Goal: Task Accomplishment & Management: Manage account settings

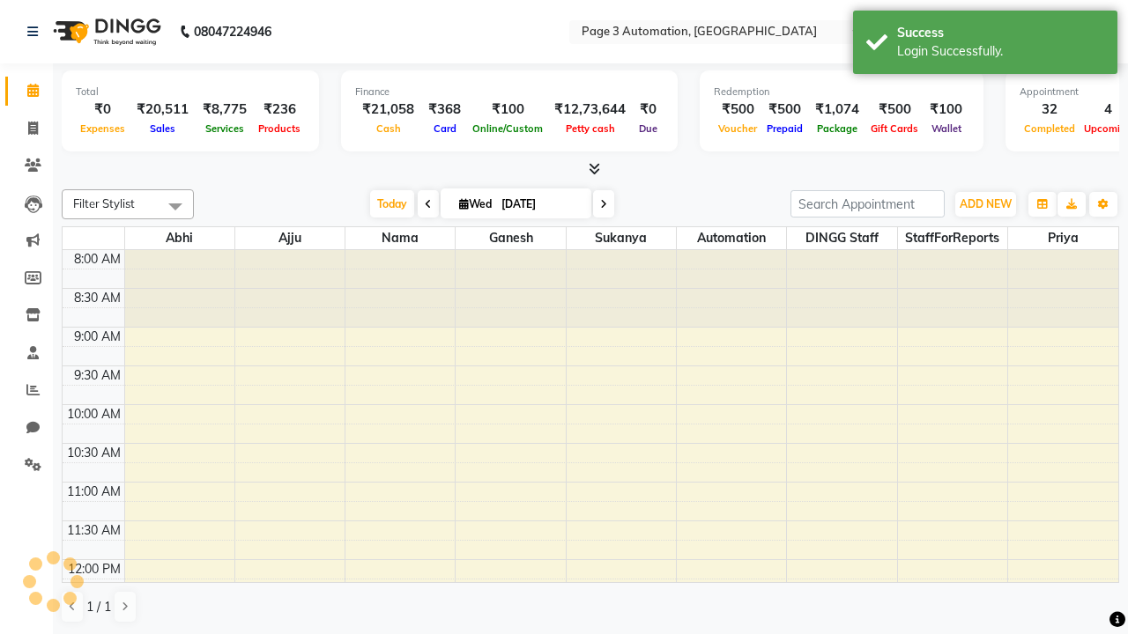
select select "en"
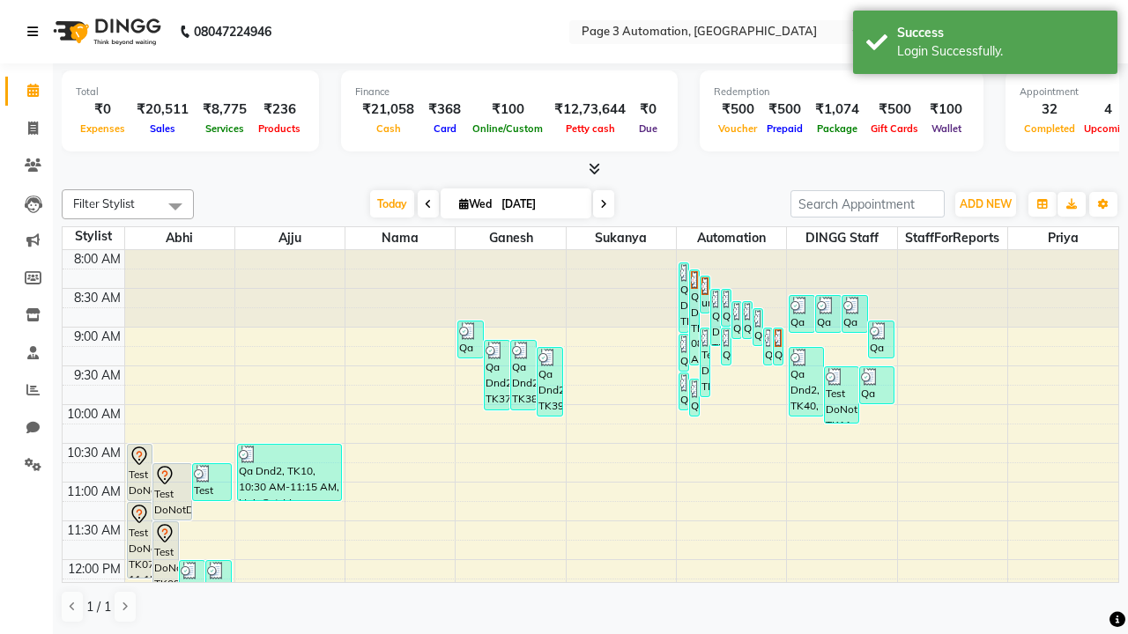
click at [36, 32] on icon at bounding box center [32, 32] width 11 height 12
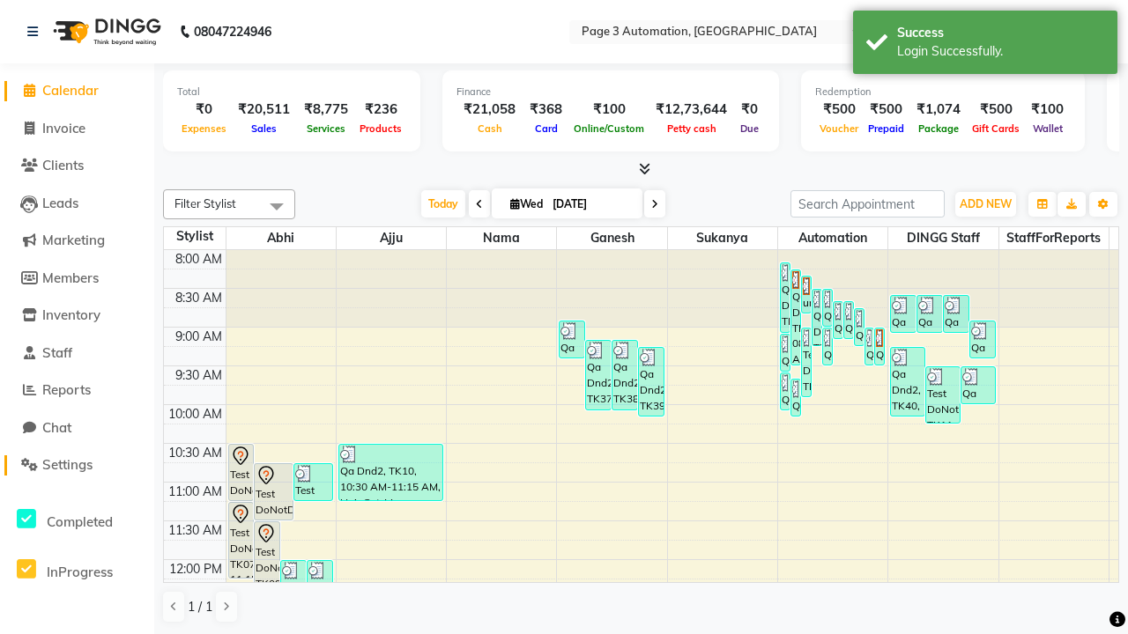
click at [77, 465] on span "Settings" at bounding box center [67, 464] width 50 height 17
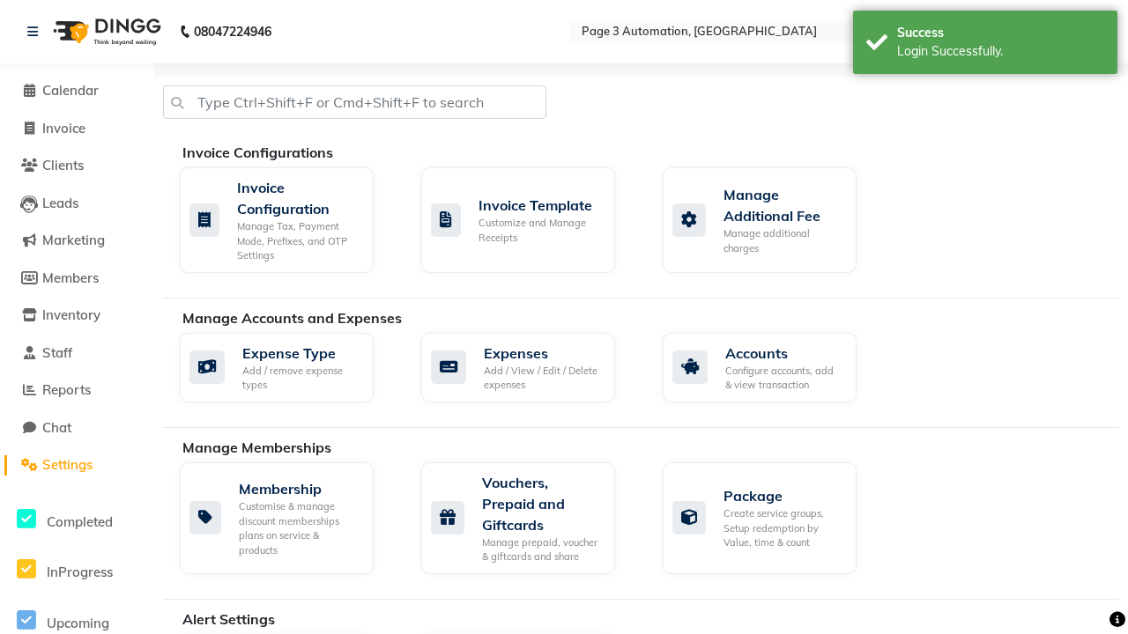
select select "2: 15"
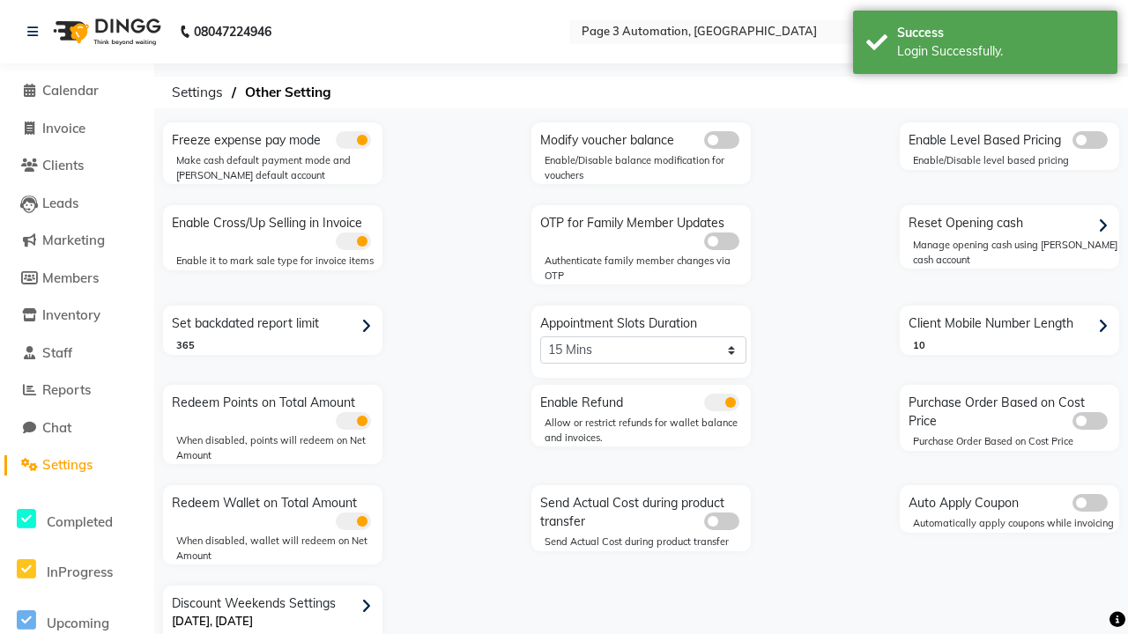
scroll to position [37, 0]
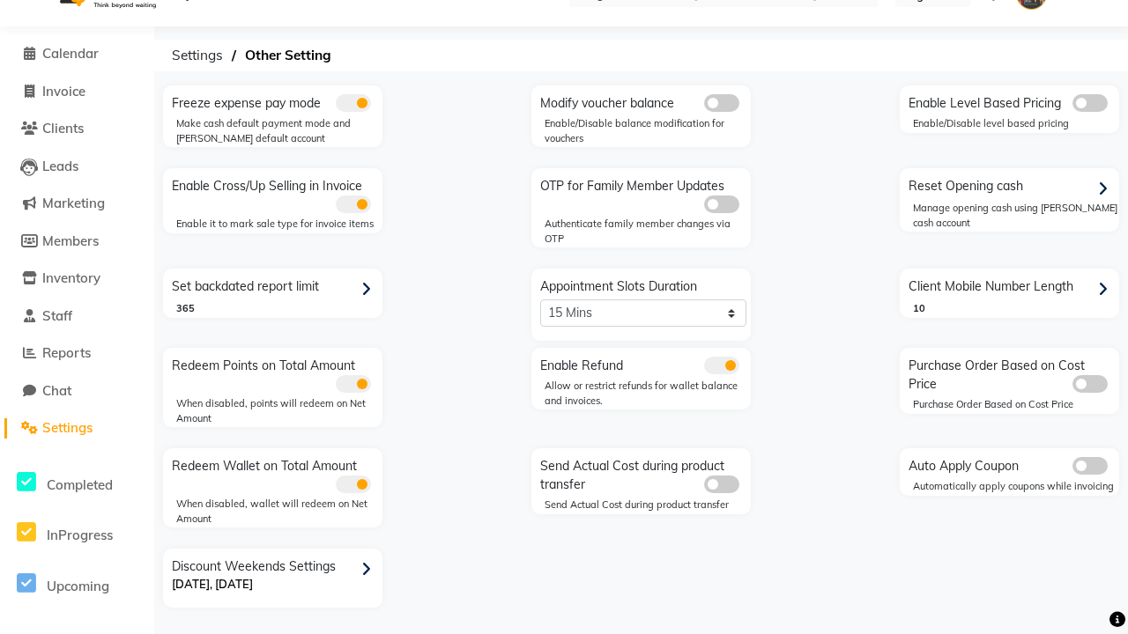
click at [369, 569] on icon at bounding box center [366, 570] width 10 height 16
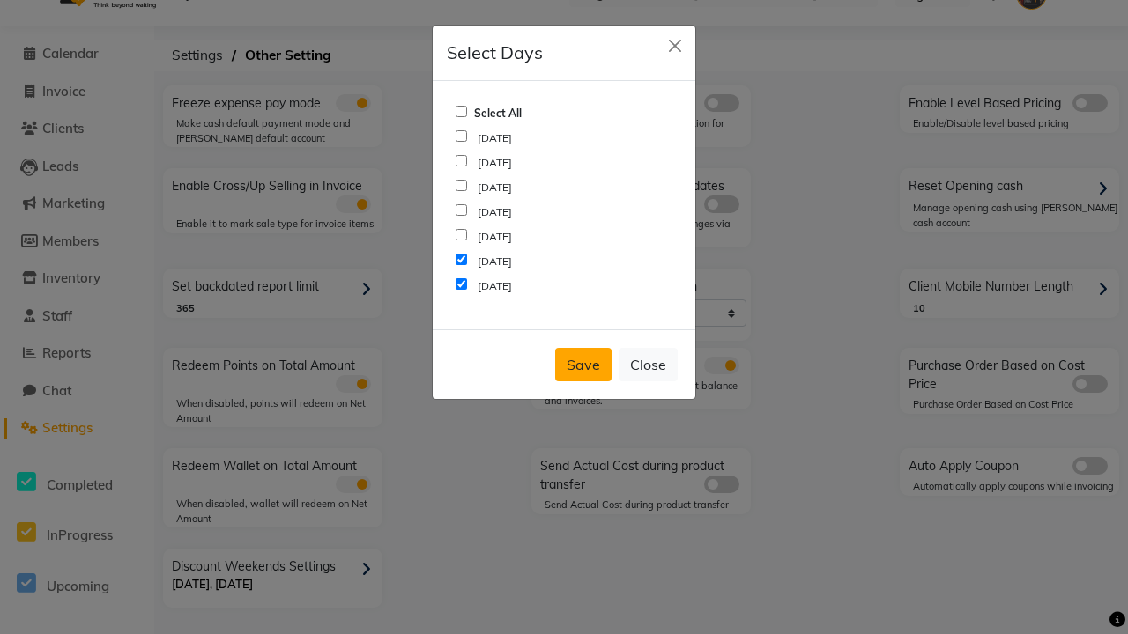
click at [583, 365] on button "Save" at bounding box center [583, 364] width 56 height 33
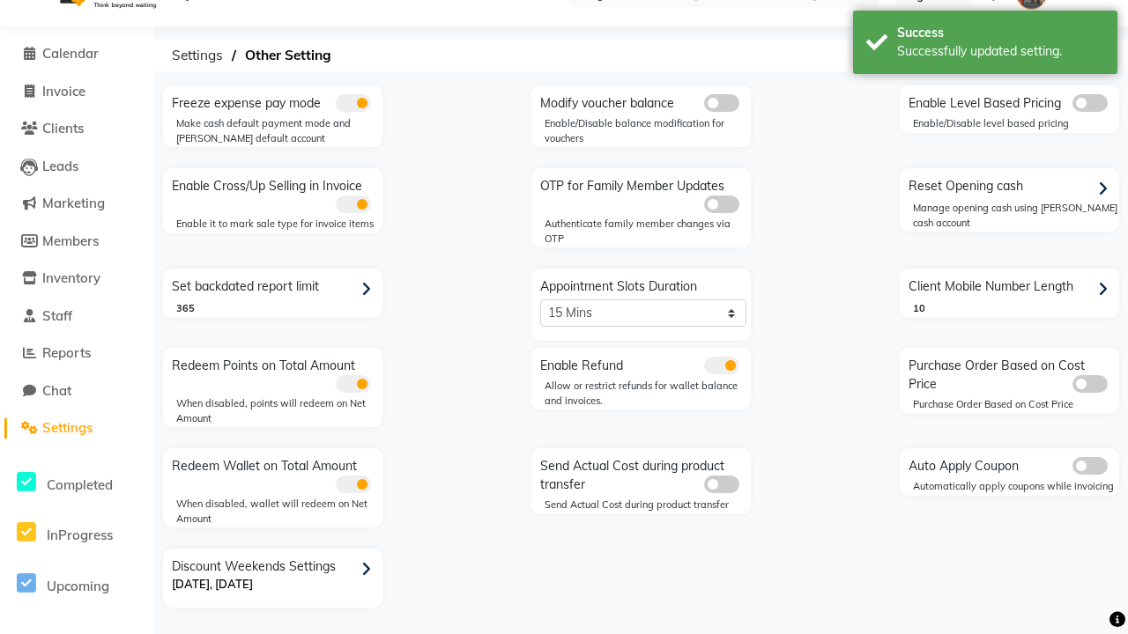
scroll to position [0, 0]
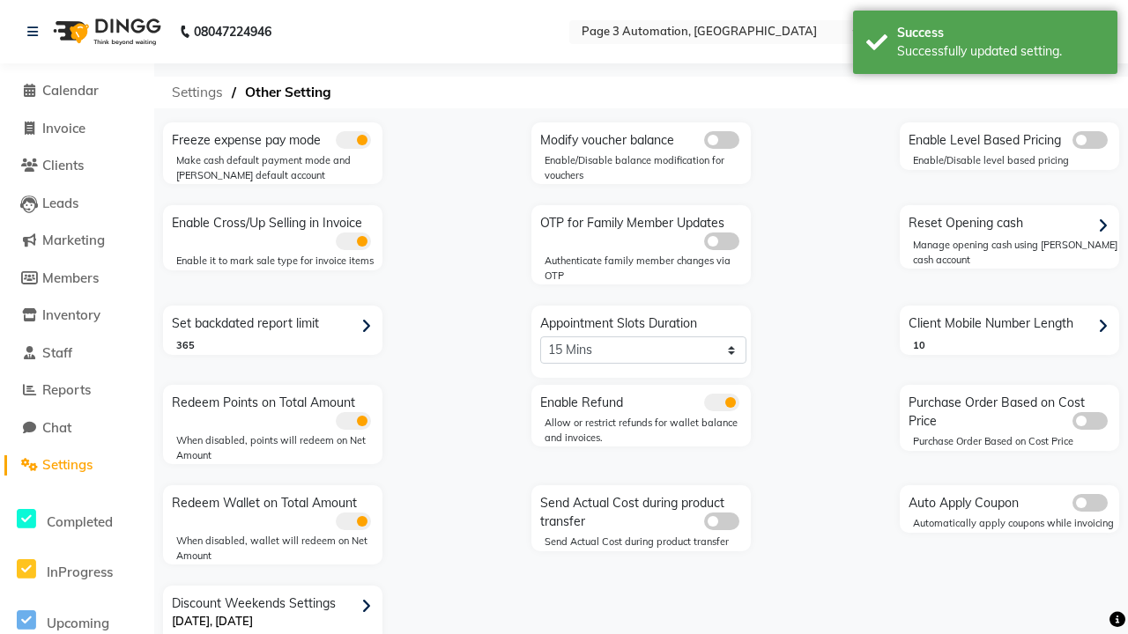
click at [193, 93] on span "Settings" at bounding box center [197, 93] width 69 height 32
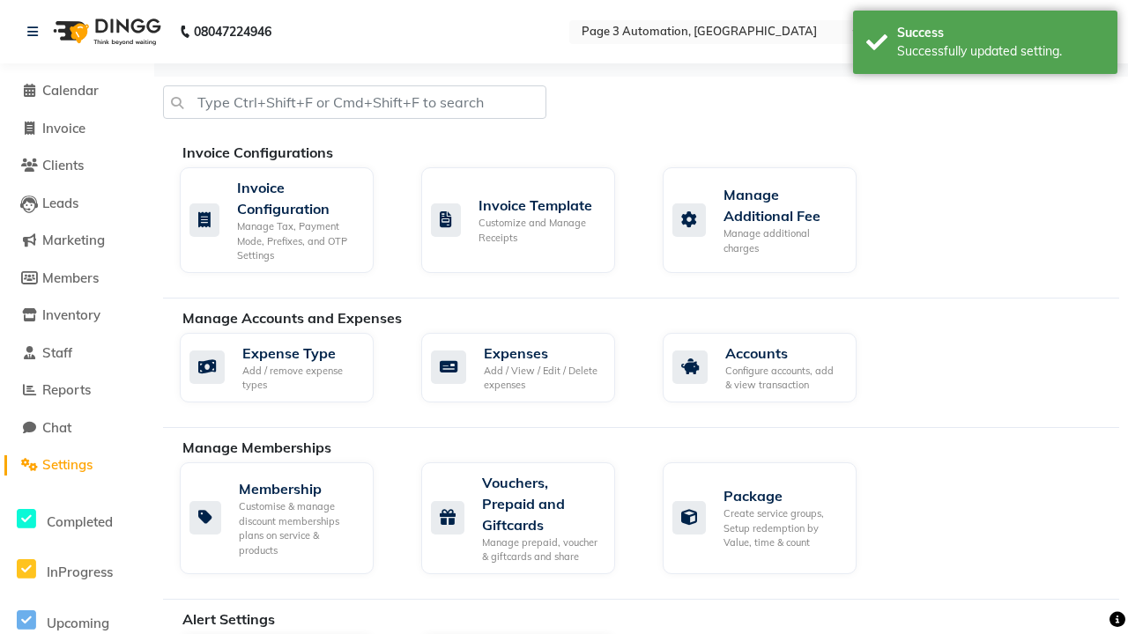
scroll to position [0, 4]
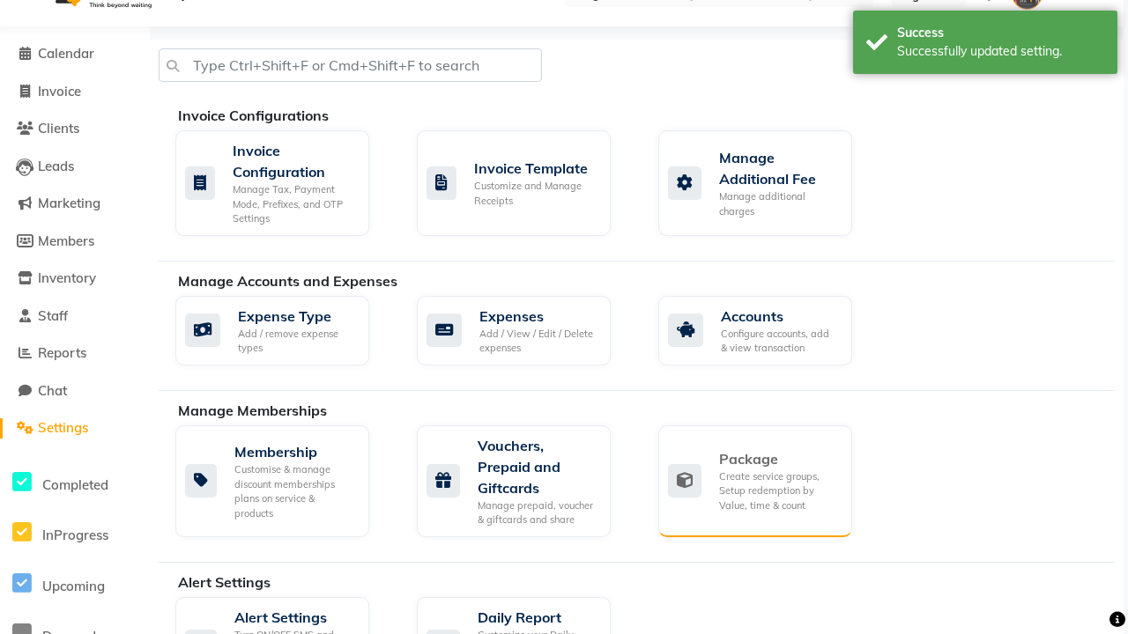
click at [778, 459] on div "Package" at bounding box center [778, 458] width 119 height 21
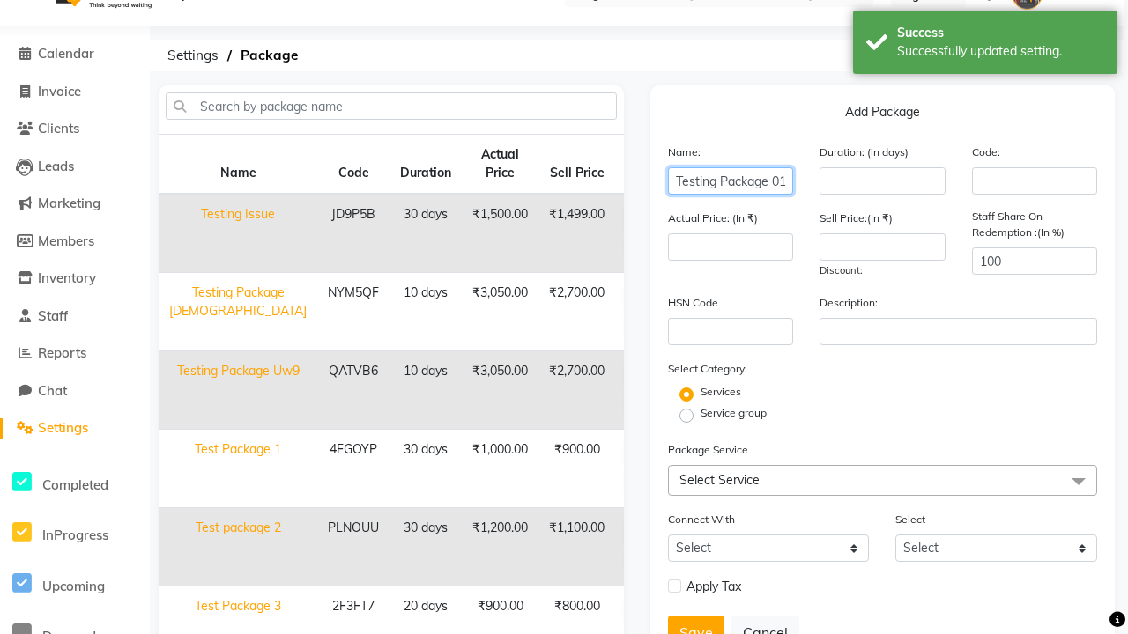
type input "Testing Package 019fA"
type input "10"
type input "3050"
type input "2700"
click at [733, 413] on label "Service group" at bounding box center [733, 413] width 66 height 16
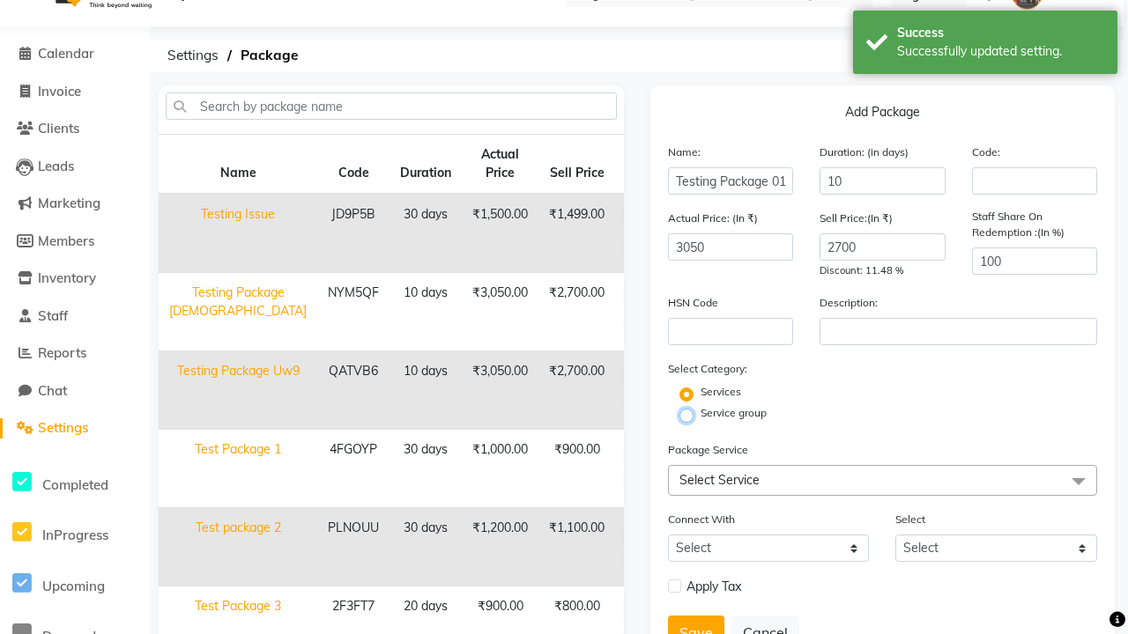
click at [698, 413] on input "Service group" at bounding box center [691, 414] width 11 height 11
radio input "true"
radio input "false"
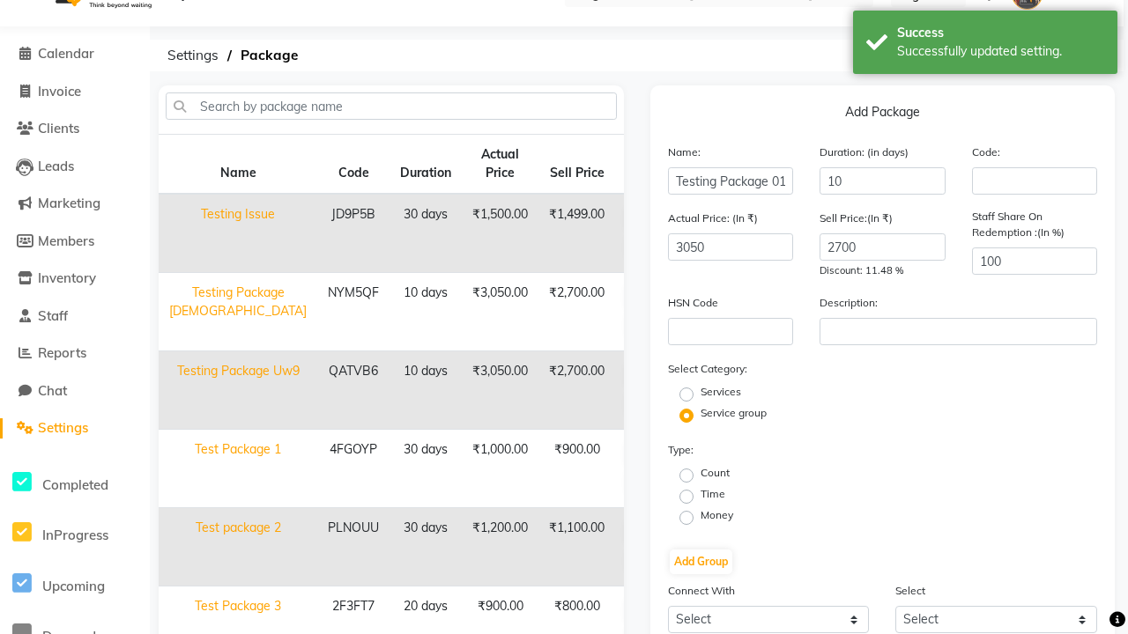
click at [716, 515] on label "Money" at bounding box center [716, 515] width 33 height 16
click at [698, 515] on input "Money" at bounding box center [691, 516] width 11 height 11
radio input "true"
click at [951, 494] on label "Flat Price" at bounding box center [951, 494] width 46 height 16
click at [925, 494] on input "Flat Price" at bounding box center [919, 495] width 11 height 11
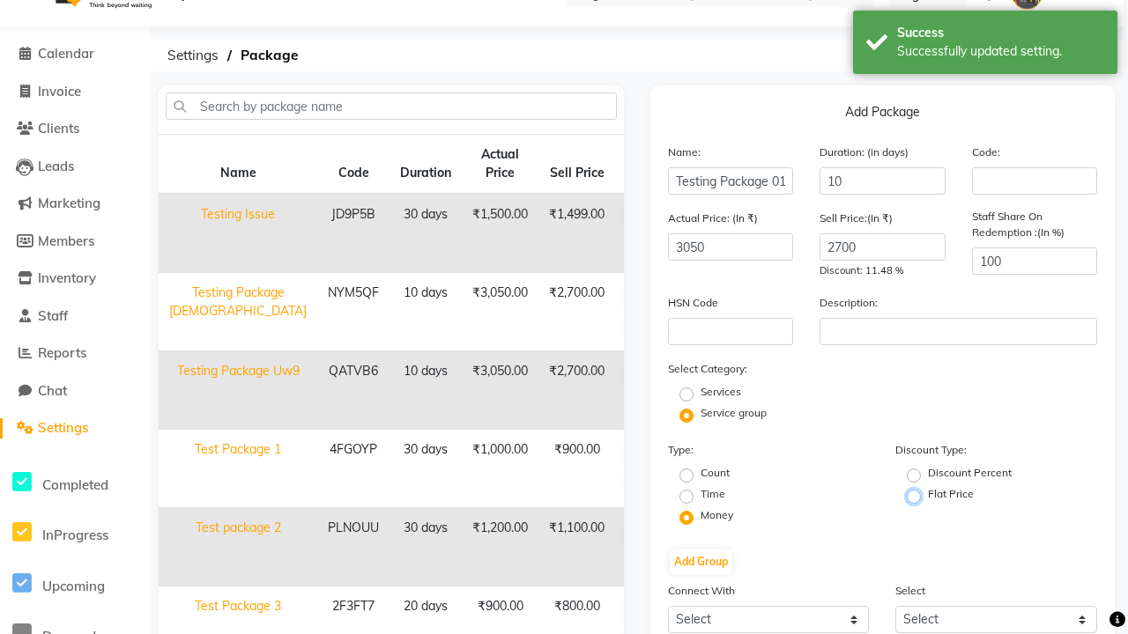
radio input "true"
click at [700, 562] on button "Add Group" at bounding box center [701, 562] width 63 height 25
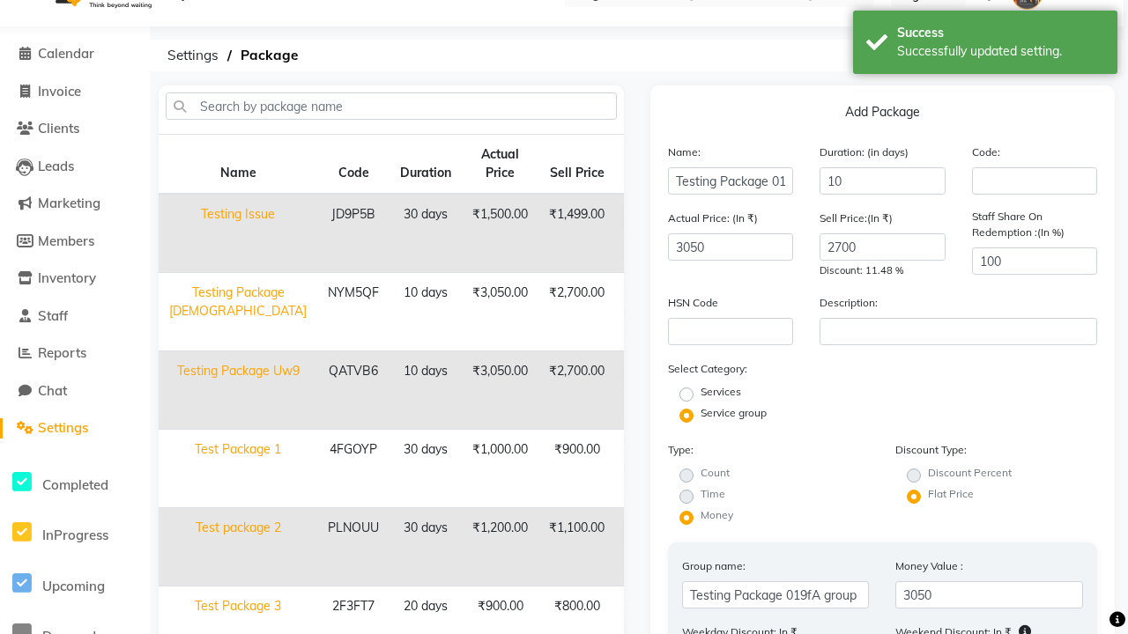
type input "025"
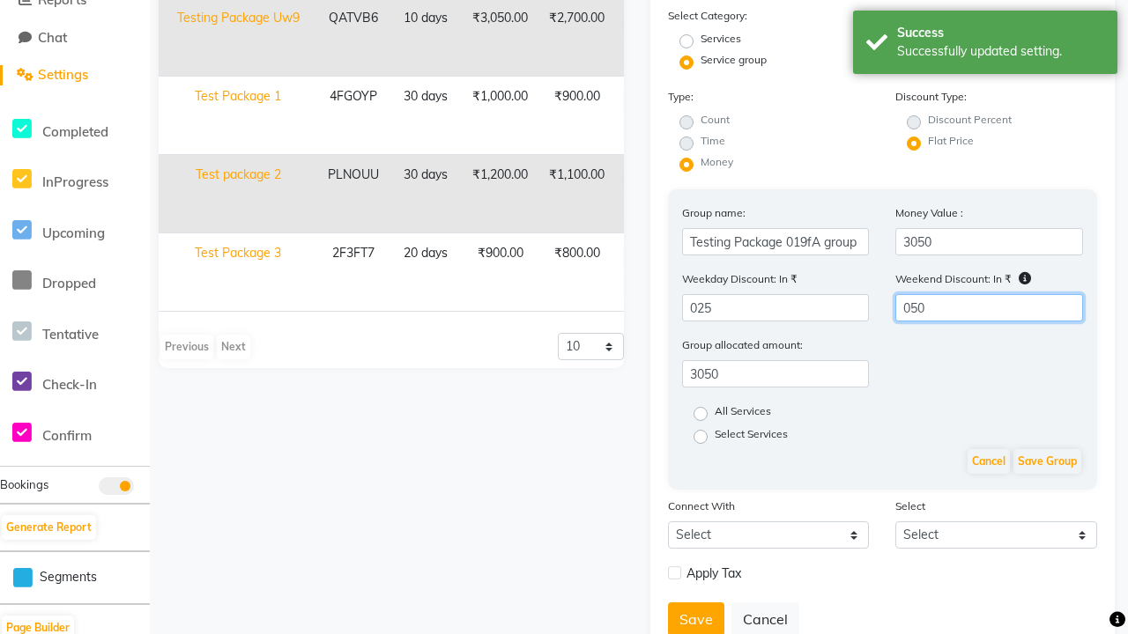
scroll to position [450, 0]
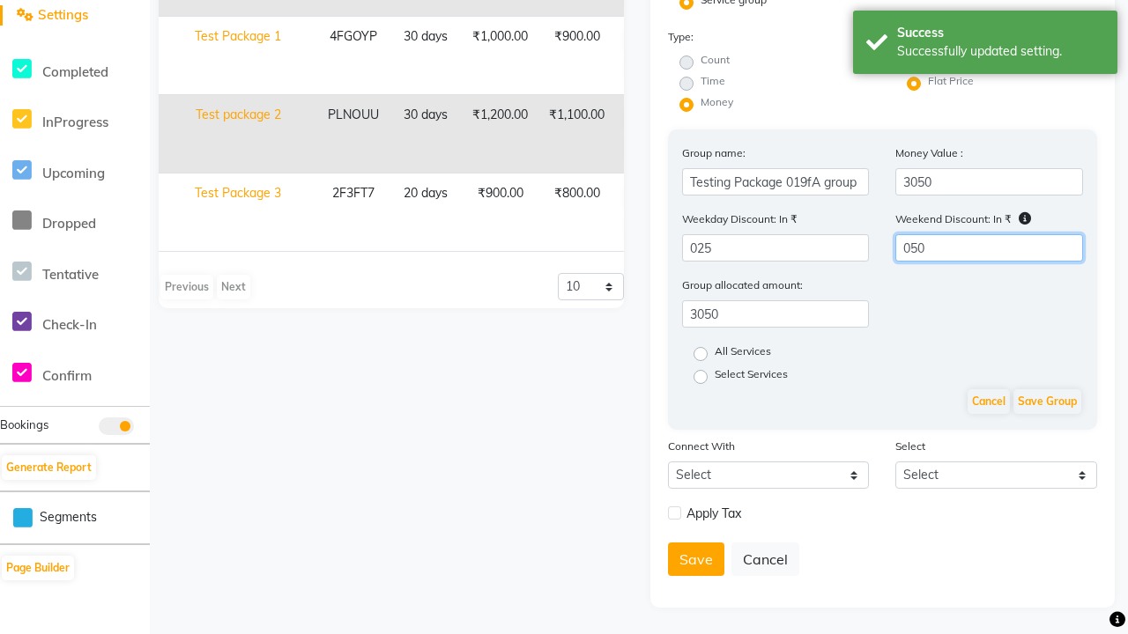
type input "050"
click at [746, 354] on label "All Services" at bounding box center [743, 354] width 56 height 21
click at [712, 354] on input "All Services" at bounding box center [705, 352] width 11 height 11
radio input "true"
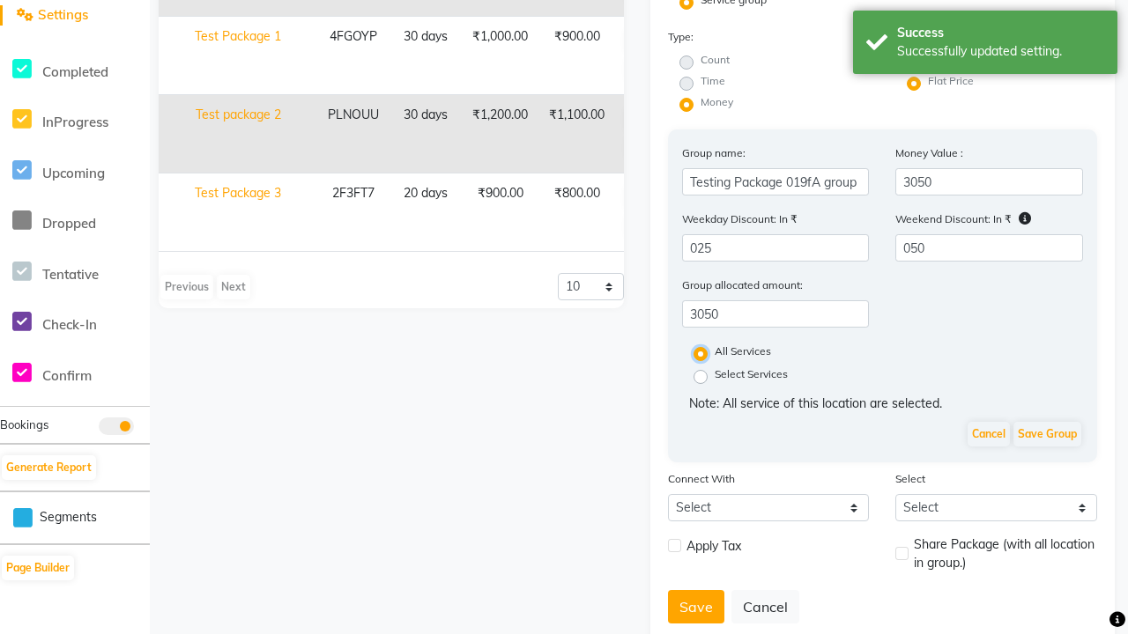
scroll to position [0, 0]
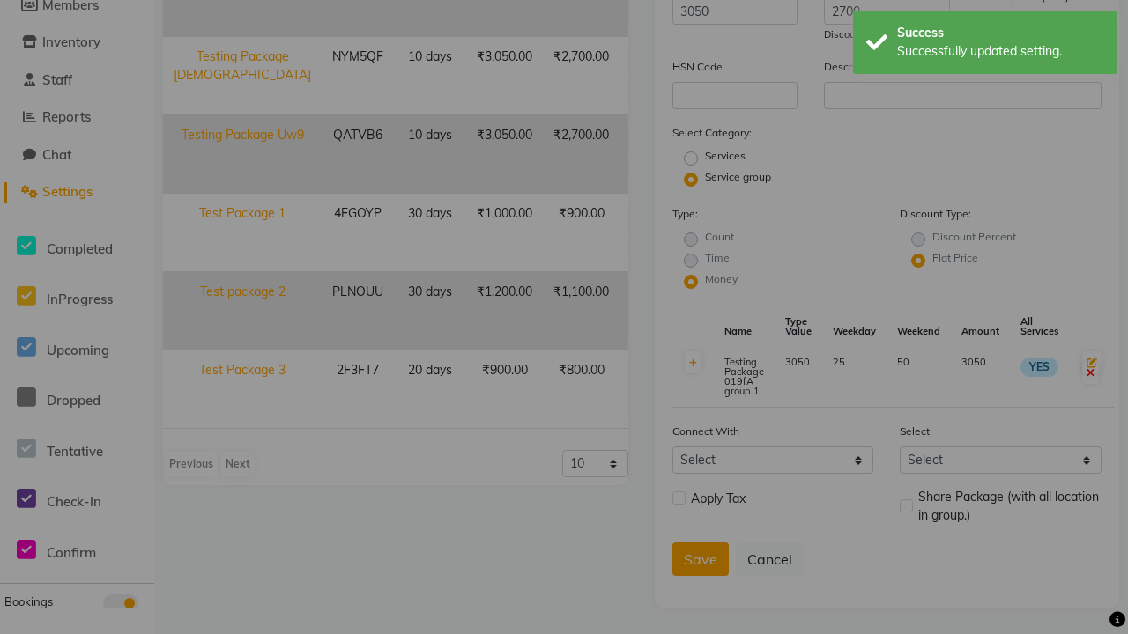
click at [534, 405] on button "Save" at bounding box center [521, 424] width 64 height 39
radio input "true"
radio input "false"
select select
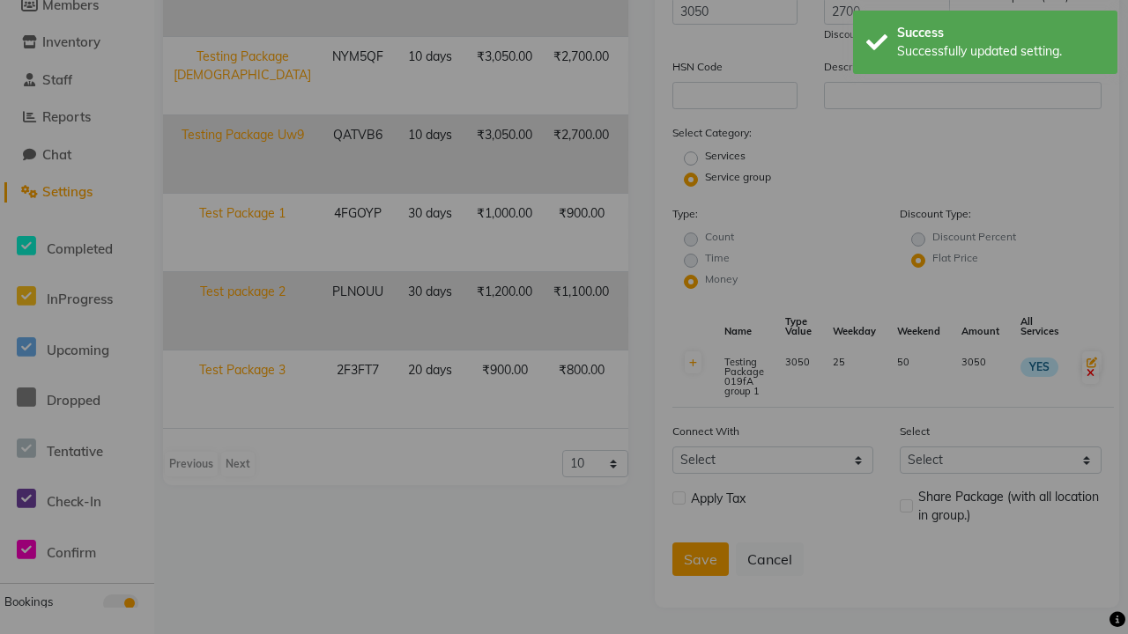
checkbox input "false"
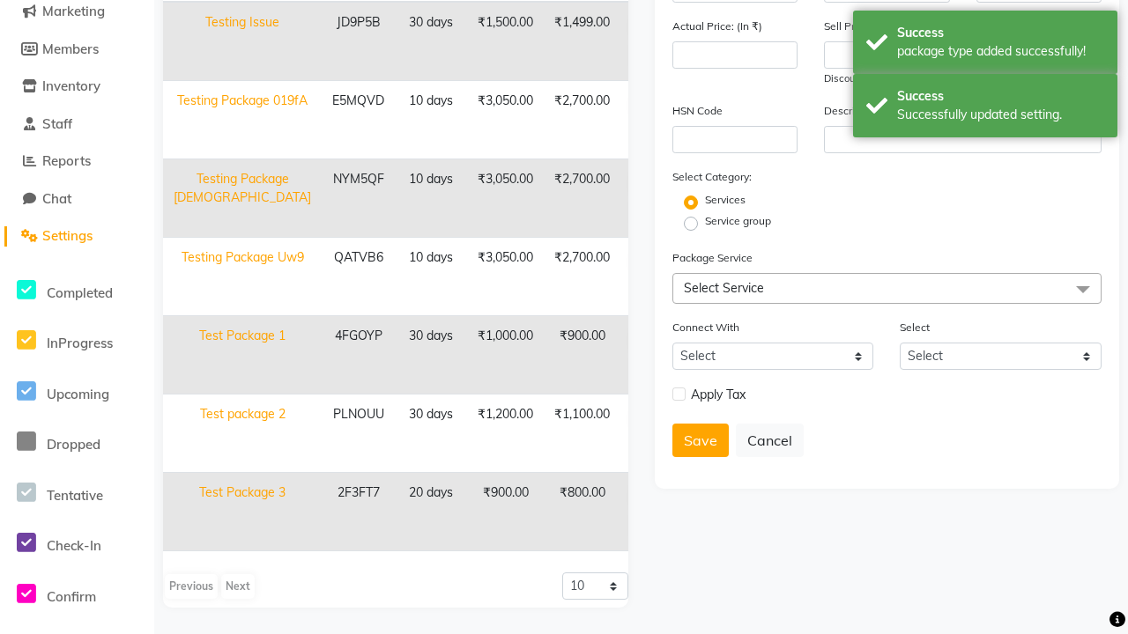
scroll to position [151, 0]
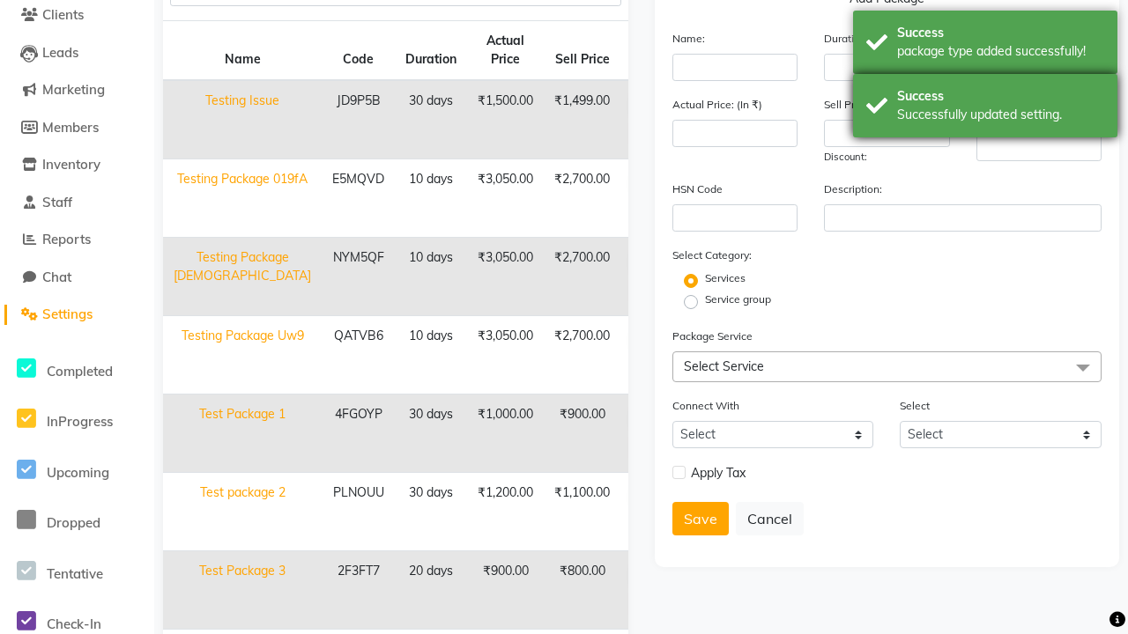
click at [985, 77] on div "Success Successfully updated setting." at bounding box center [985, 105] width 264 height 63
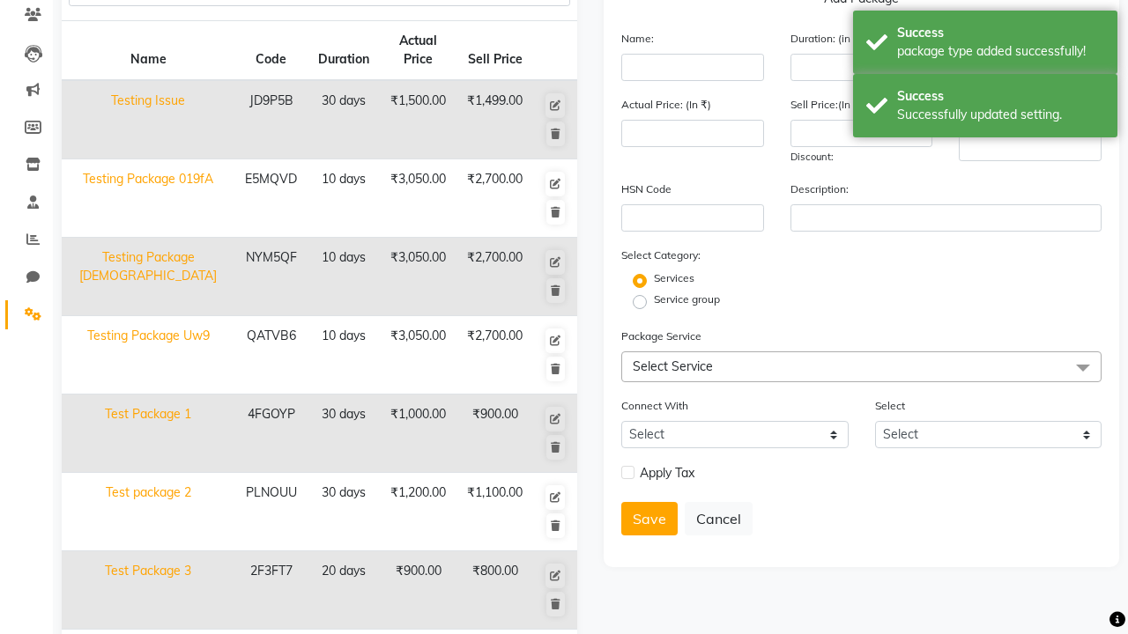
scroll to position [0, 0]
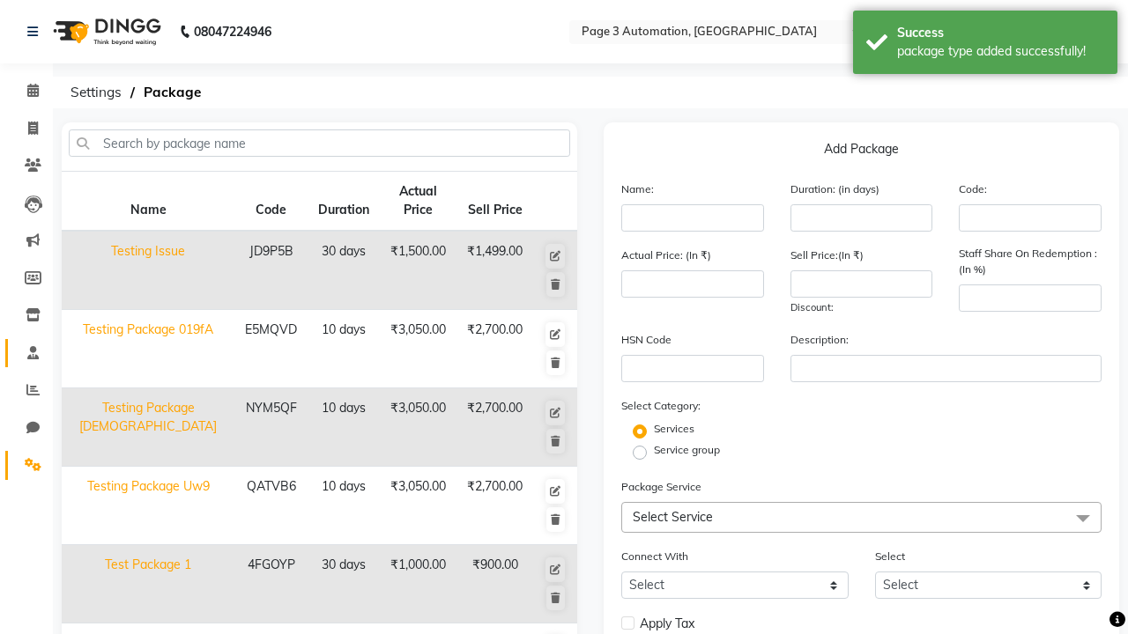
click at [26, 352] on span at bounding box center [33, 354] width 31 height 20
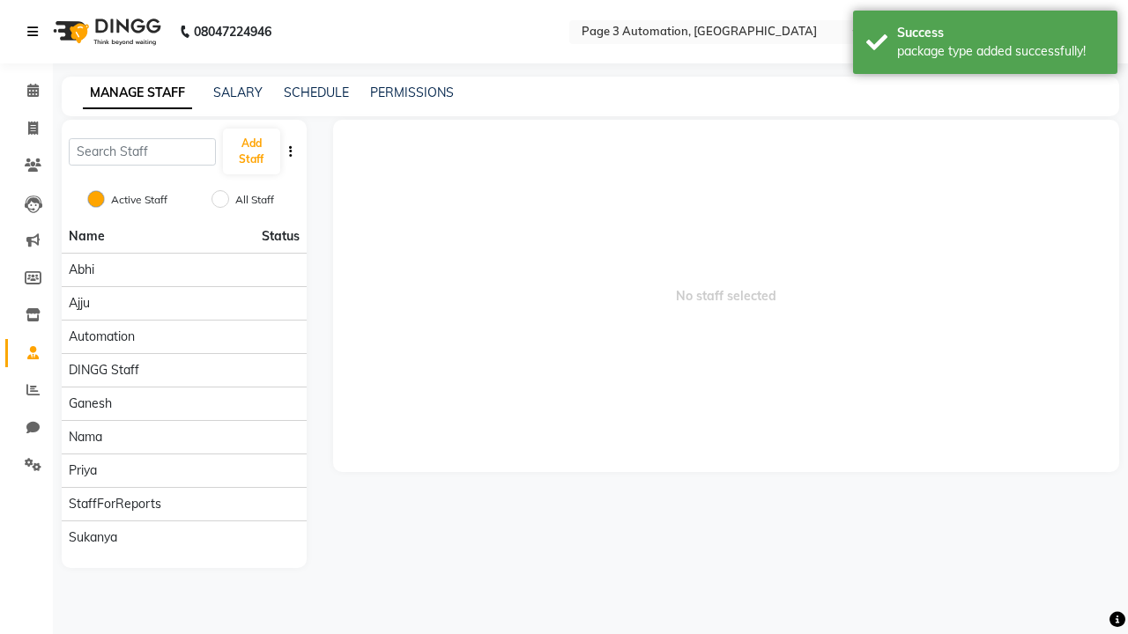
click at [36, 32] on icon at bounding box center [32, 32] width 11 height 12
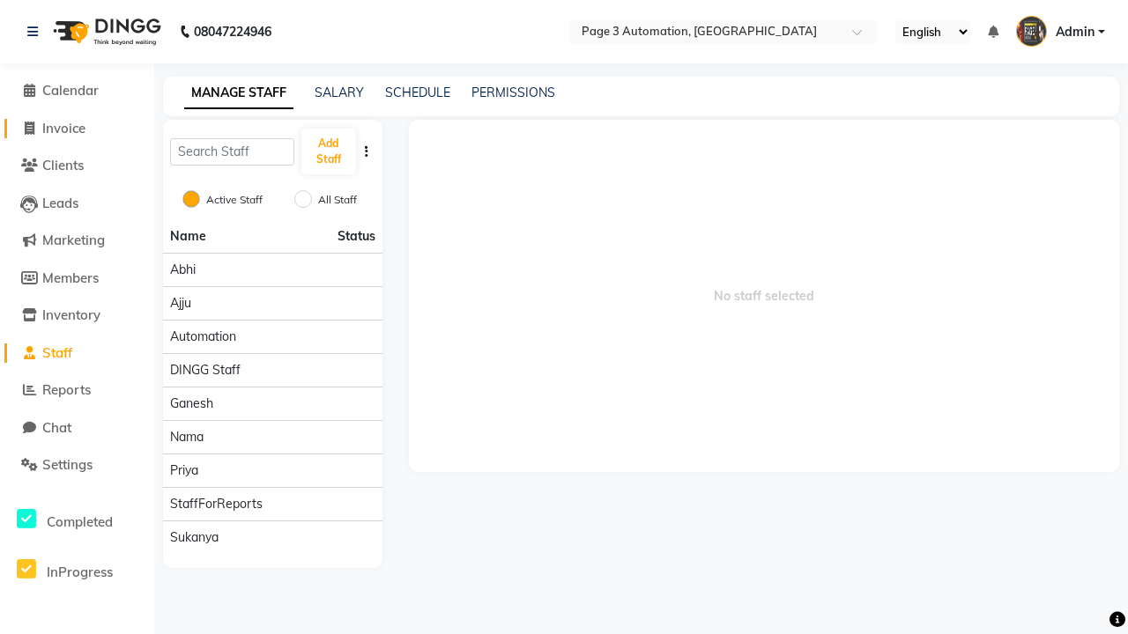
click at [77, 128] on span "Invoice" at bounding box center [63, 128] width 43 height 17
select select "service"
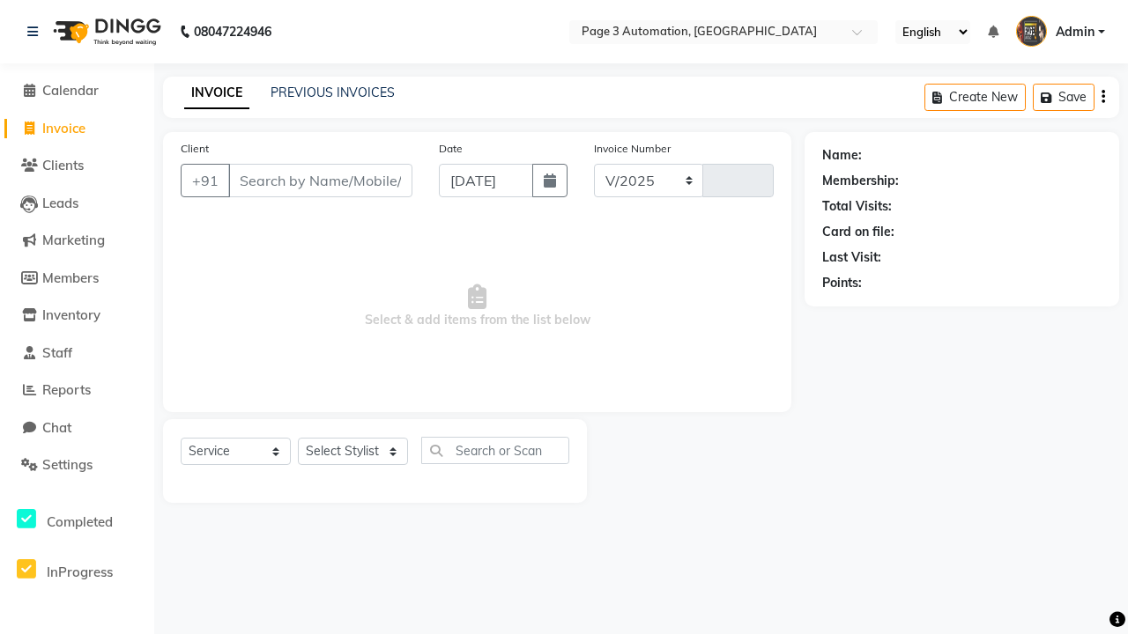
select select "2774"
type input "8814"
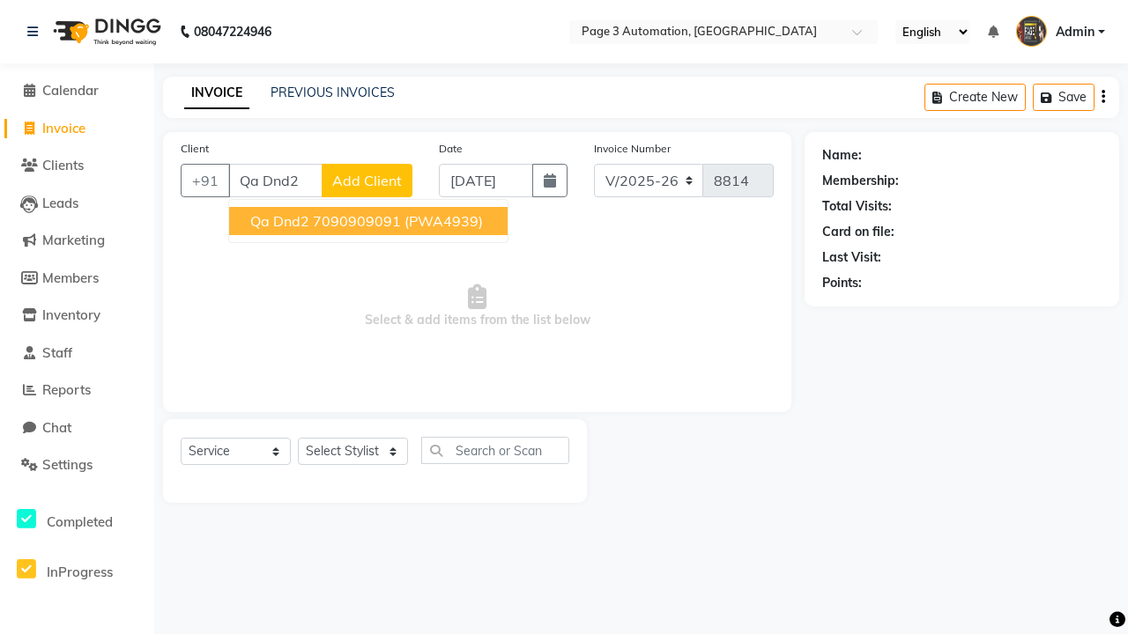
click at [370, 221] on ngb-highlight "7090909091" at bounding box center [357, 221] width 88 height 18
type input "7090909091"
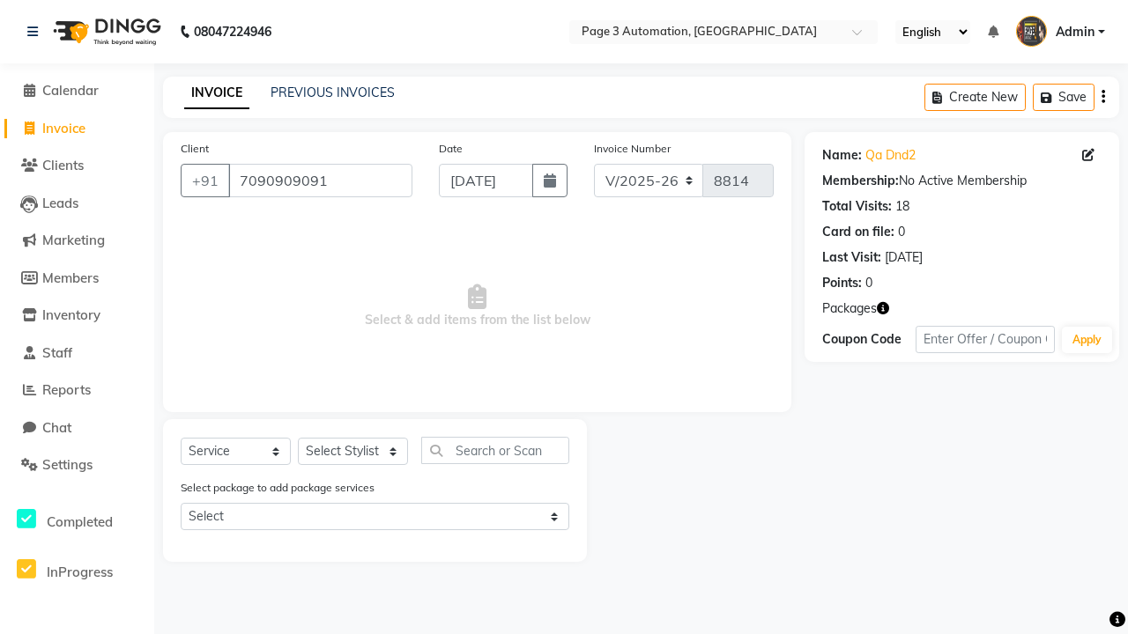
select select "package"
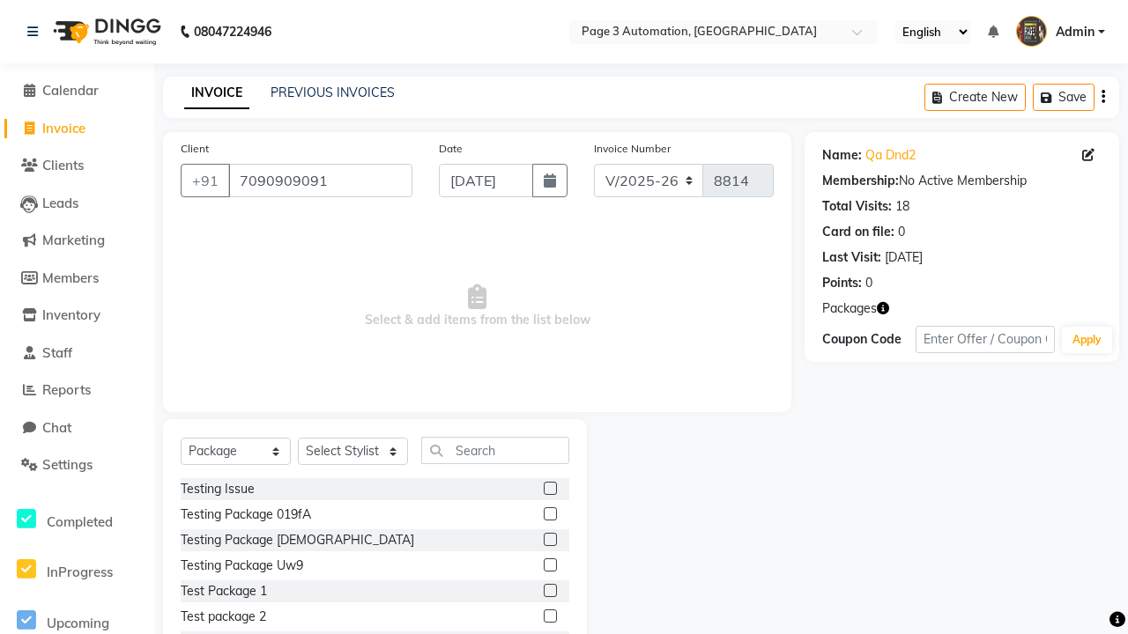
select select "71572"
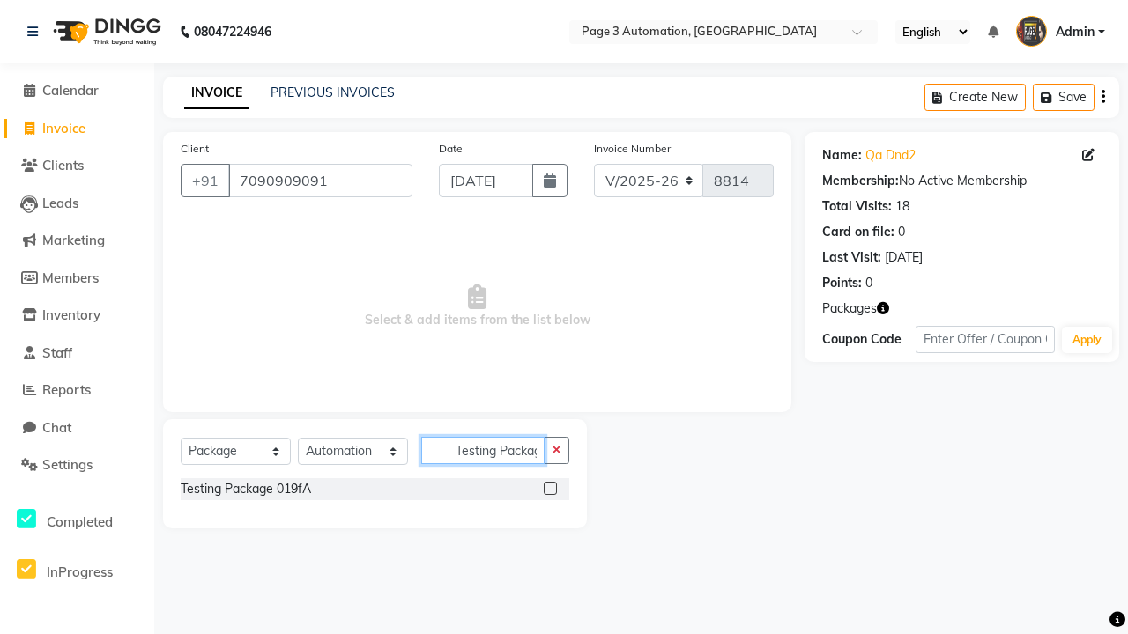
scroll to position [0, 25]
type input "Testing Package 019fA"
click at [550, 488] on label at bounding box center [550, 488] width 13 height 13
click at [550, 488] on input "checkbox" at bounding box center [549, 489] width 11 height 11
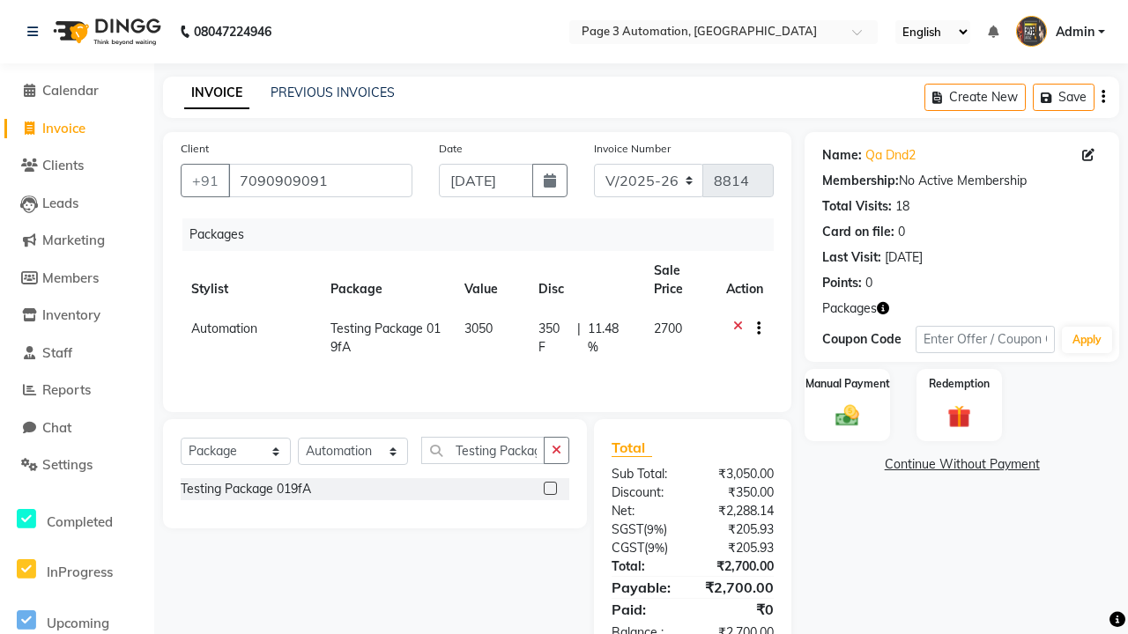
checkbox input "false"
click at [847, 384] on label "Manual Payment" at bounding box center [847, 383] width 88 height 17
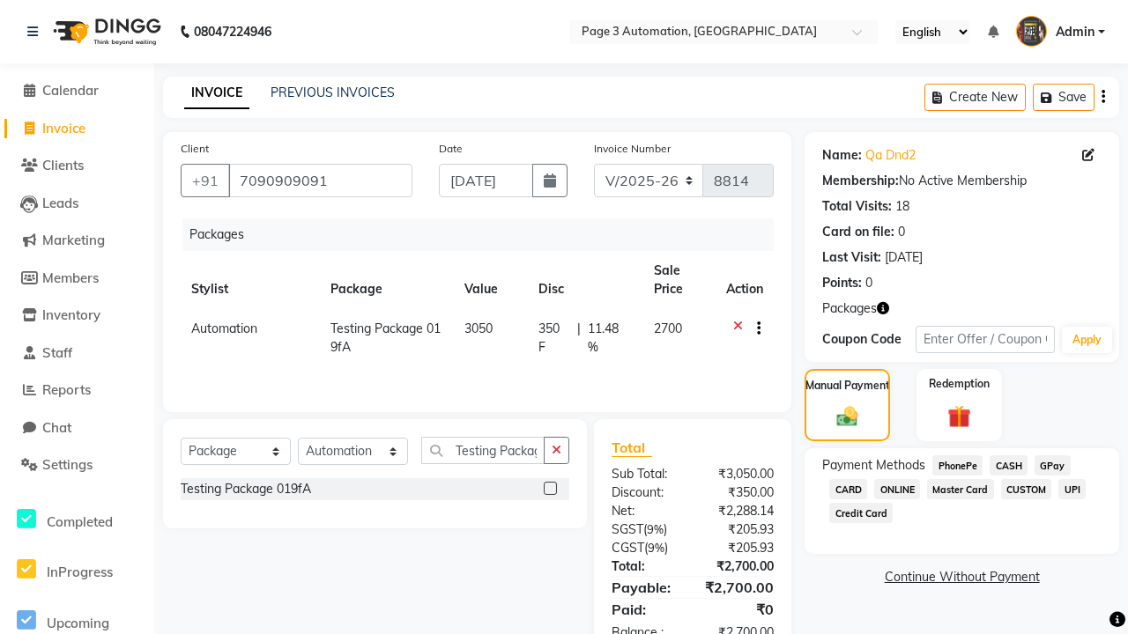
click at [1008, 465] on span "CASH" at bounding box center [1008, 465] width 38 height 20
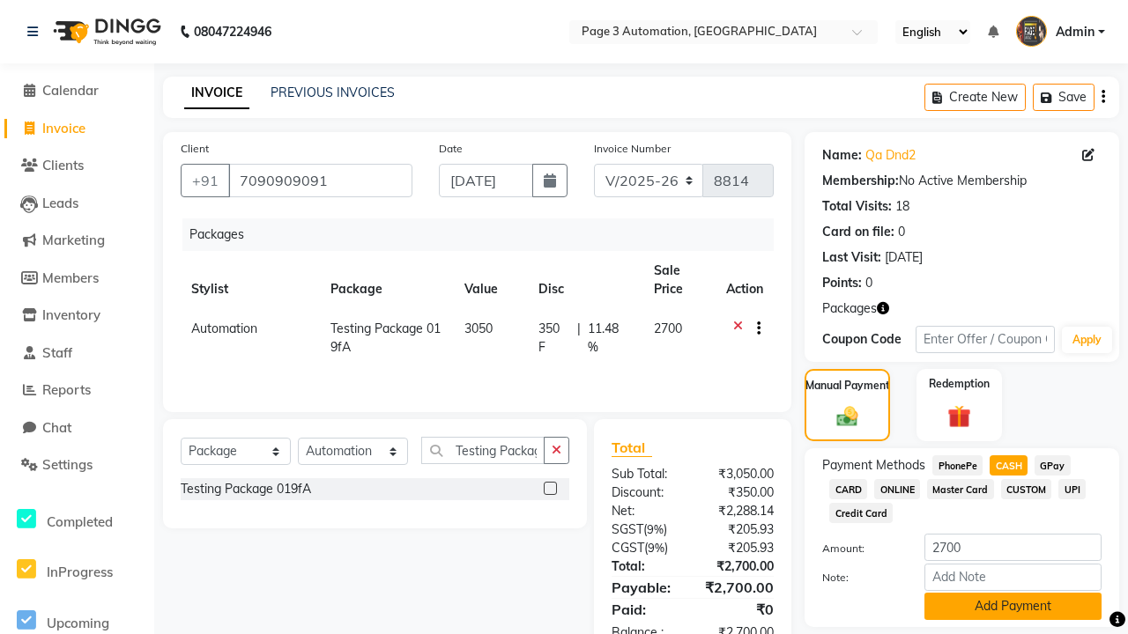
click at [1012, 606] on button "Add Payment" at bounding box center [1012, 606] width 177 height 27
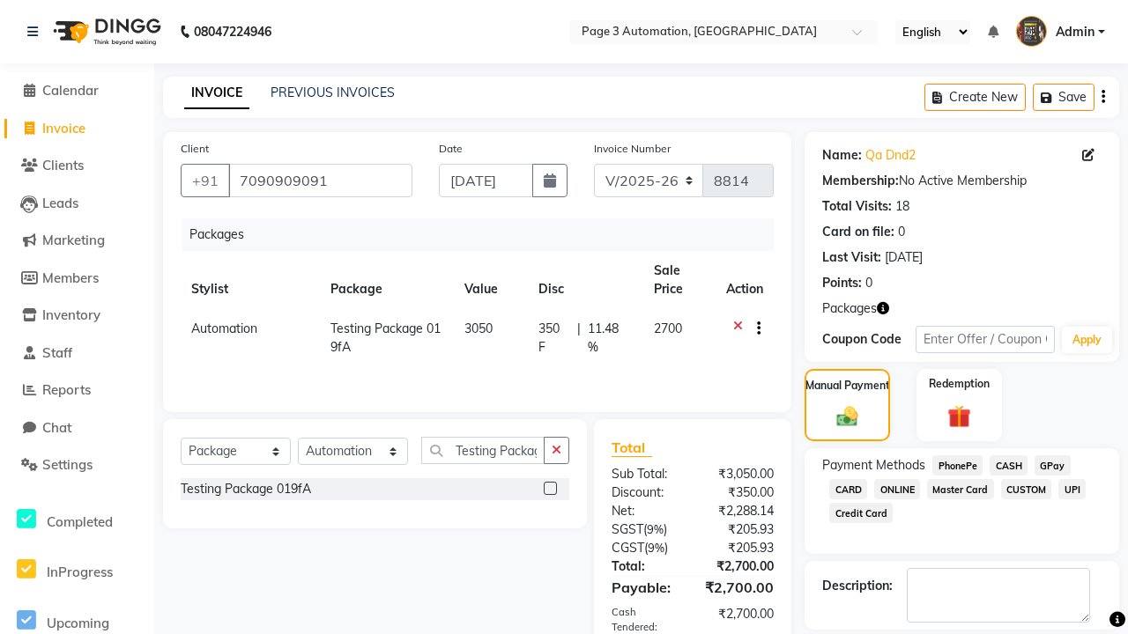
checkbox input "false"
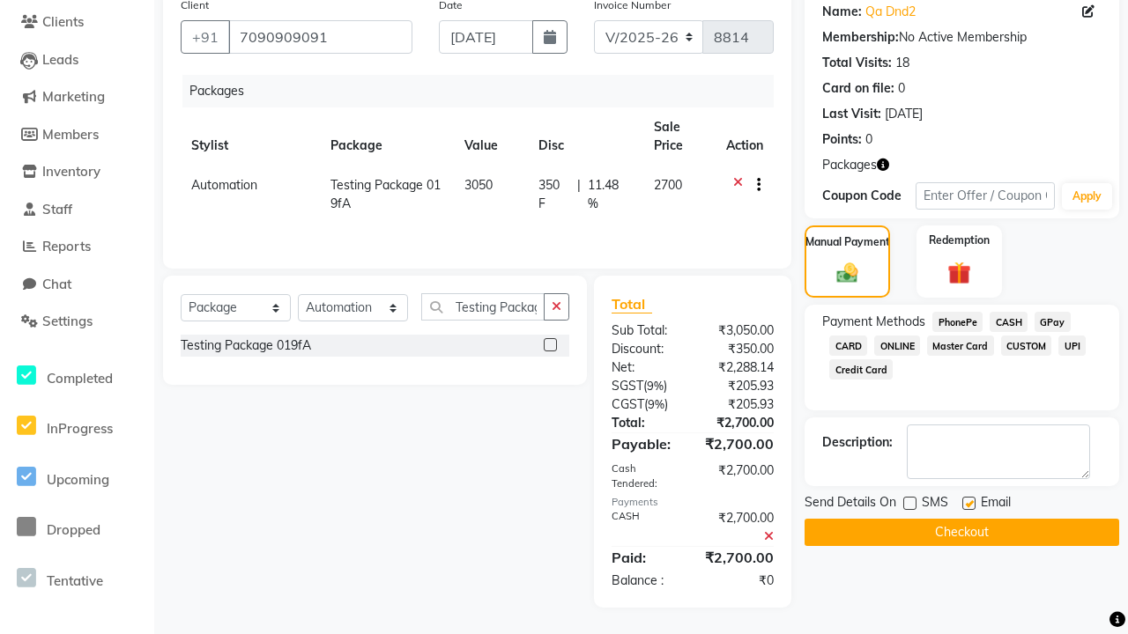
click at [968, 503] on label at bounding box center [968, 503] width 13 height 13
click at [968, 503] on input "checkbox" at bounding box center [967, 504] width 11 height 11
checkbox input "false"
click at [961, 532] on button "Checkout" at bounding box center [961, 532] width 315 height 27
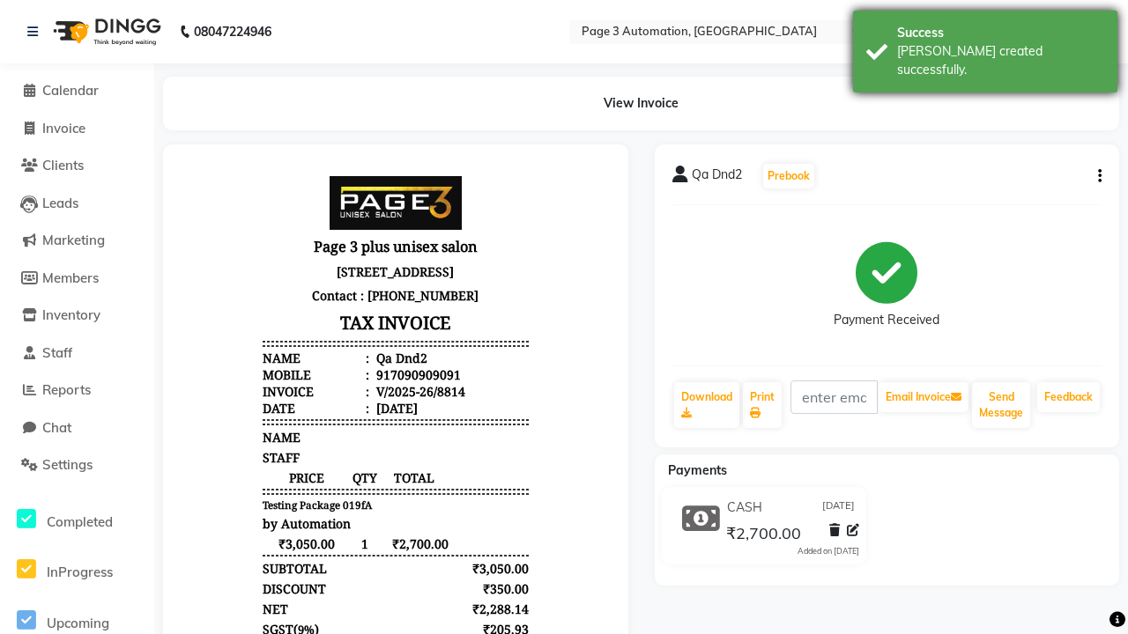
click at [985, 45] on div "[PERSON_NAME] created successfully." at bounding box center [1000, 60] width 207 height 37
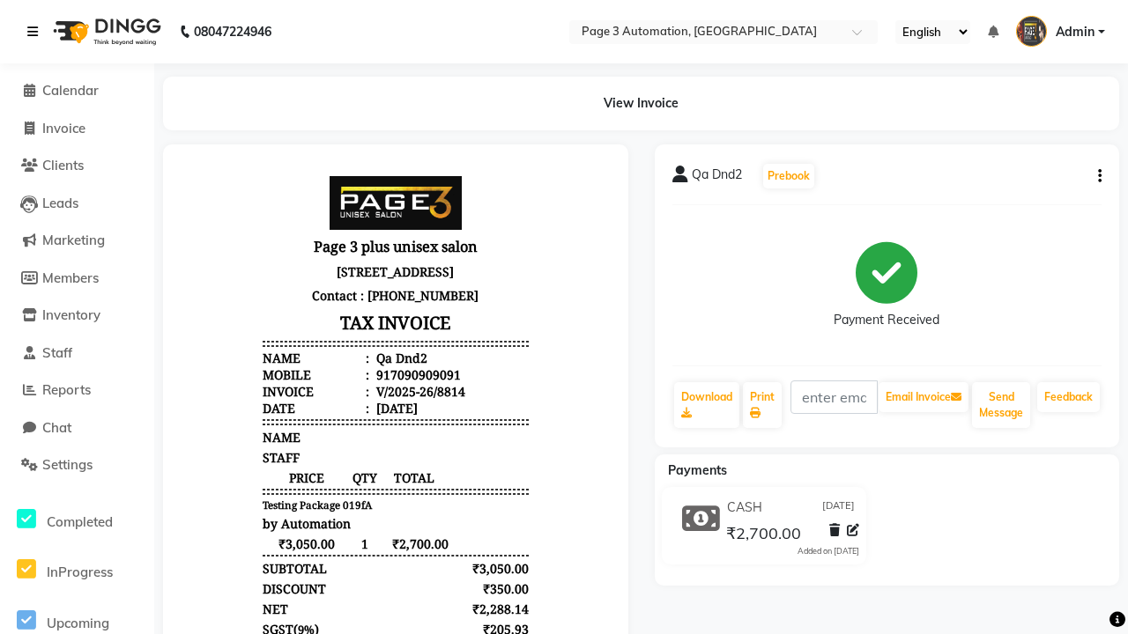
click at [36, 32] on icon at bounding box center [32, 32] width 11 height 12
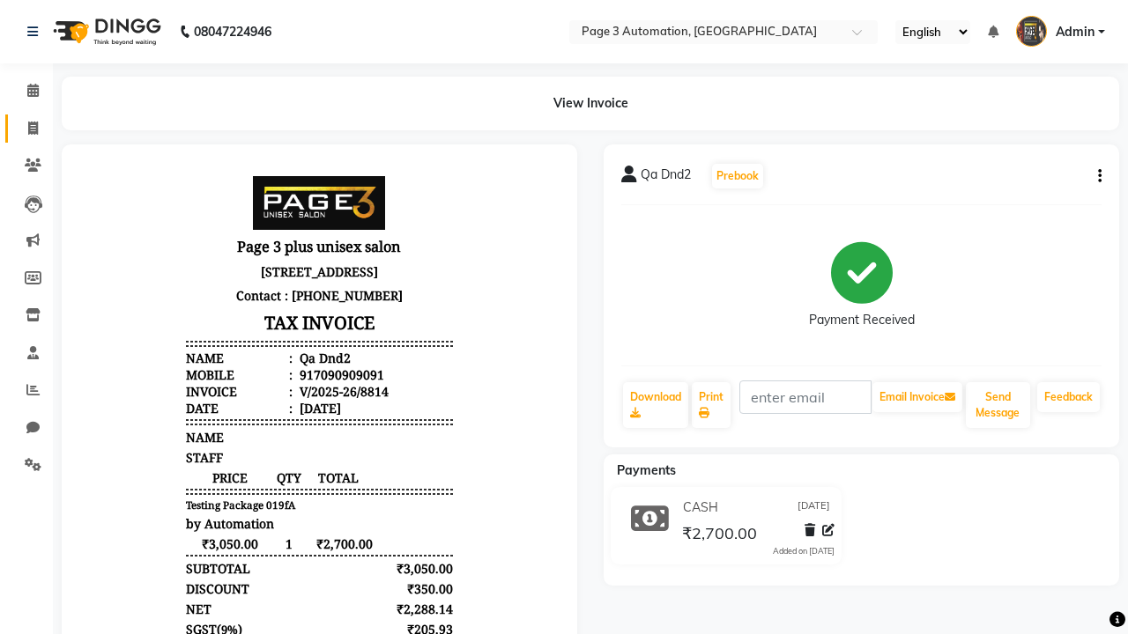
click at [26, 128] on span at bounding box center [33, 129] width 31 height 20
select select "service"
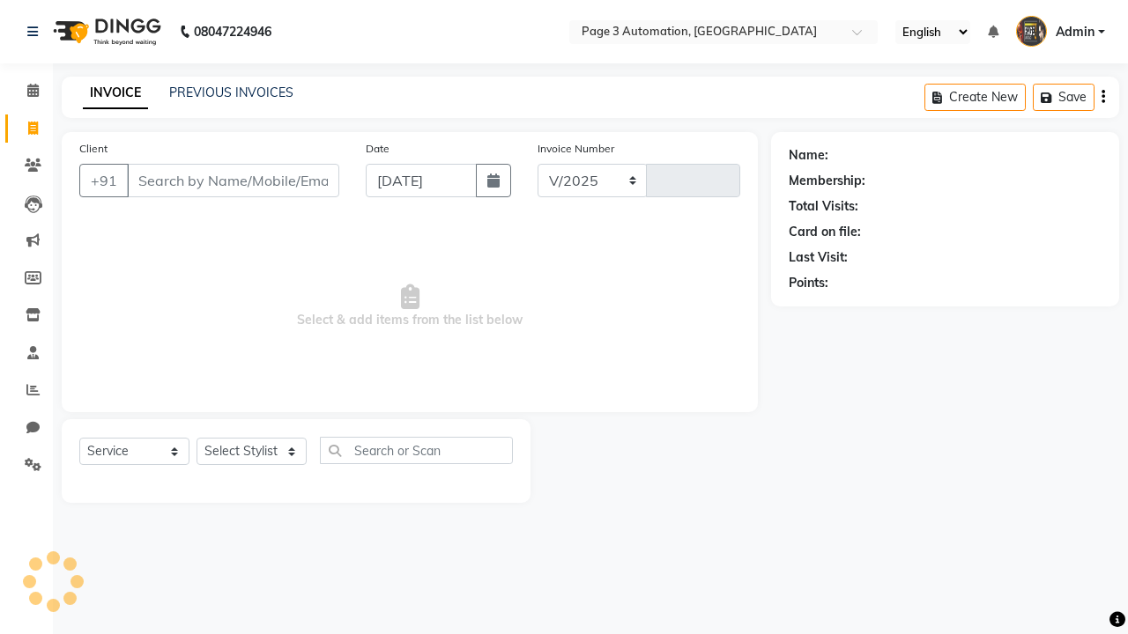
select select "2774"
type input "8815"
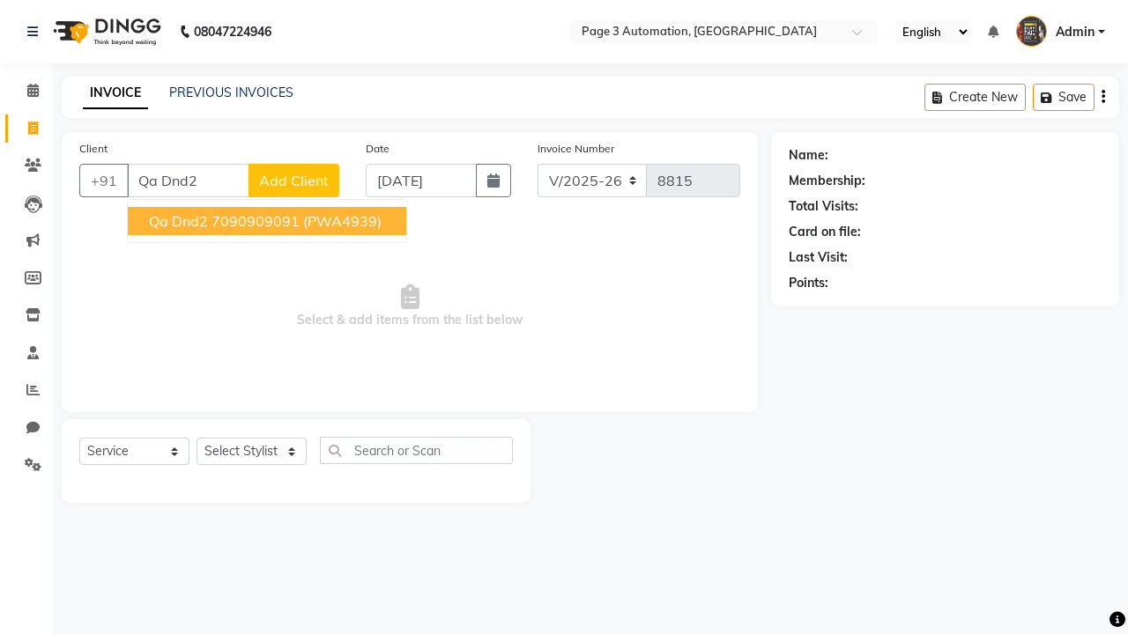
click at [269, 221] on ngb-highlight "7090909091" at bounding box center [255, 221] width 88 height 18
type input "7090909091"
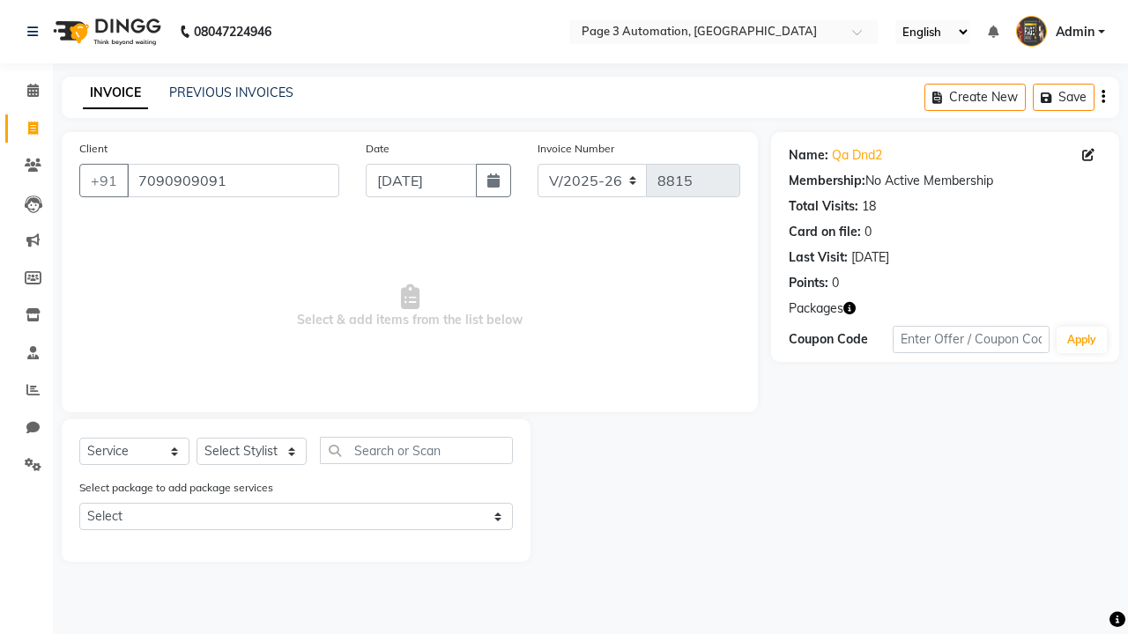
select select "71572"
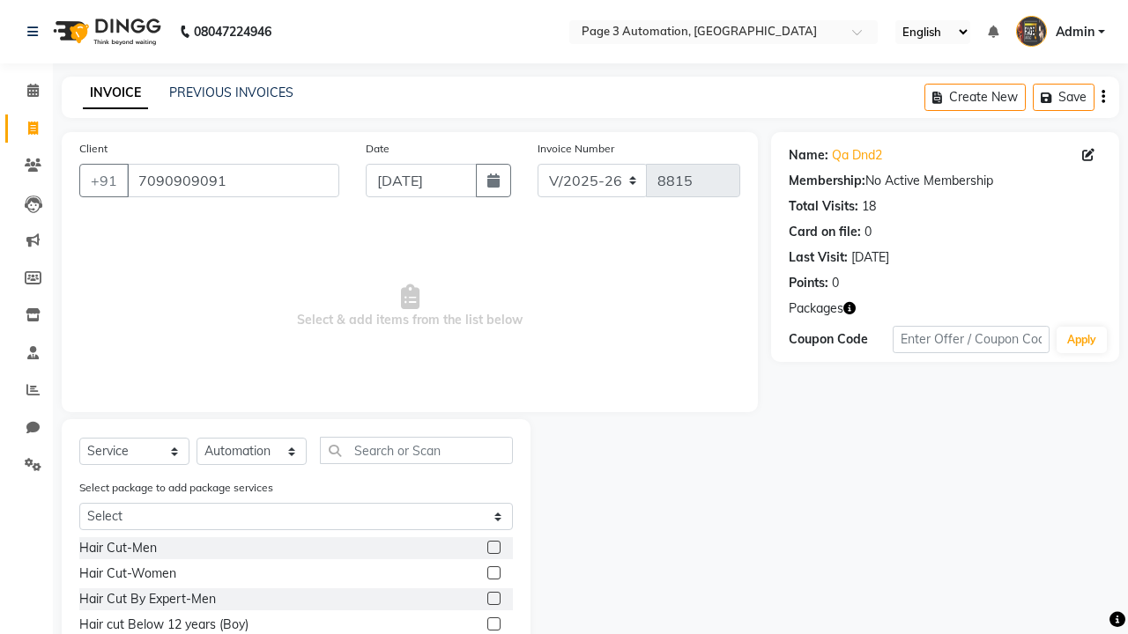
click at [492, 625] on label at bounding box center [493, 624] width 13 height 13
click at [492, 625] on input "checkbox" at bounding box center [492, 624] width 11 height 11
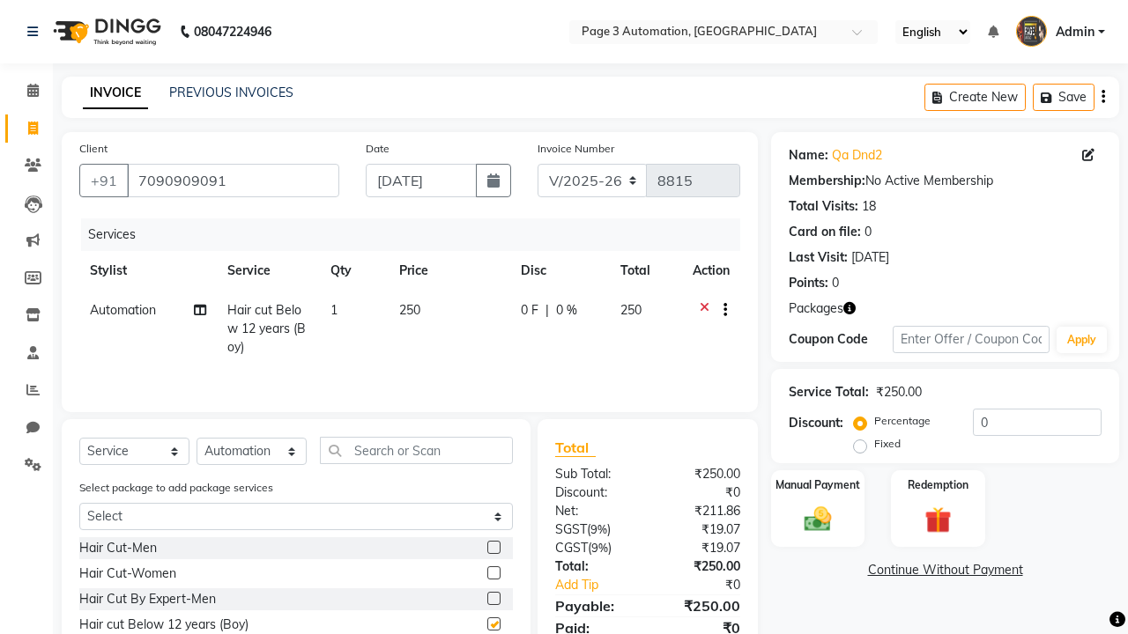
checkbox input "false"
click at [937, 485] on label "Redemption" at bounding box center [937, 484] width 63 height 17
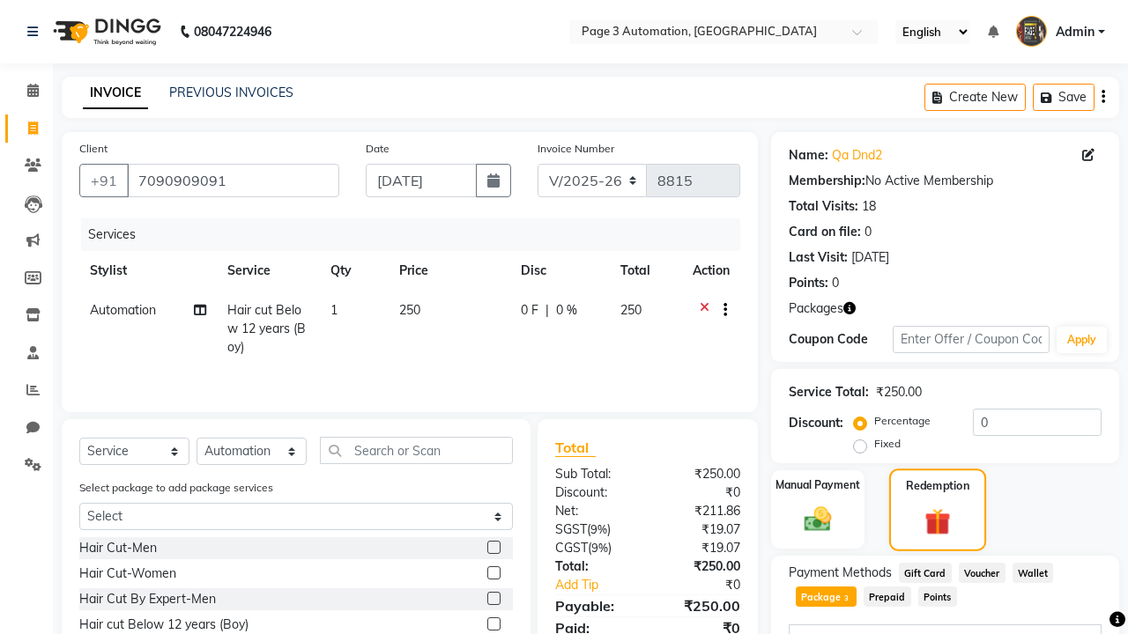
scroll to position [255, 0]
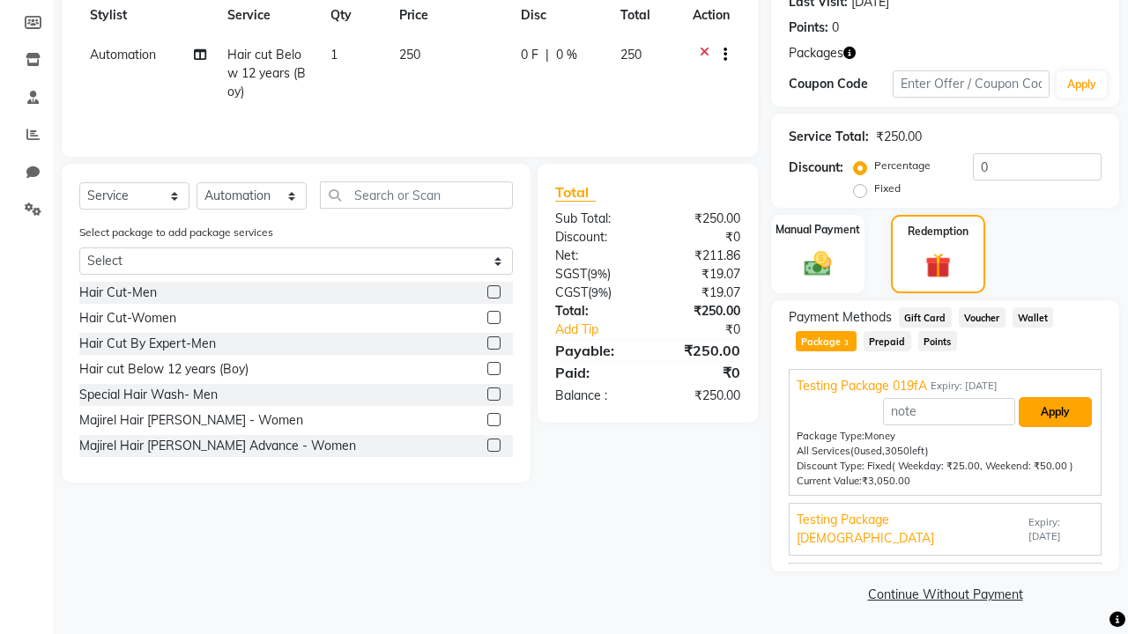
click at [1055, 412] on button "Apply" at bounding box center [1054, 412] width 73 height 30
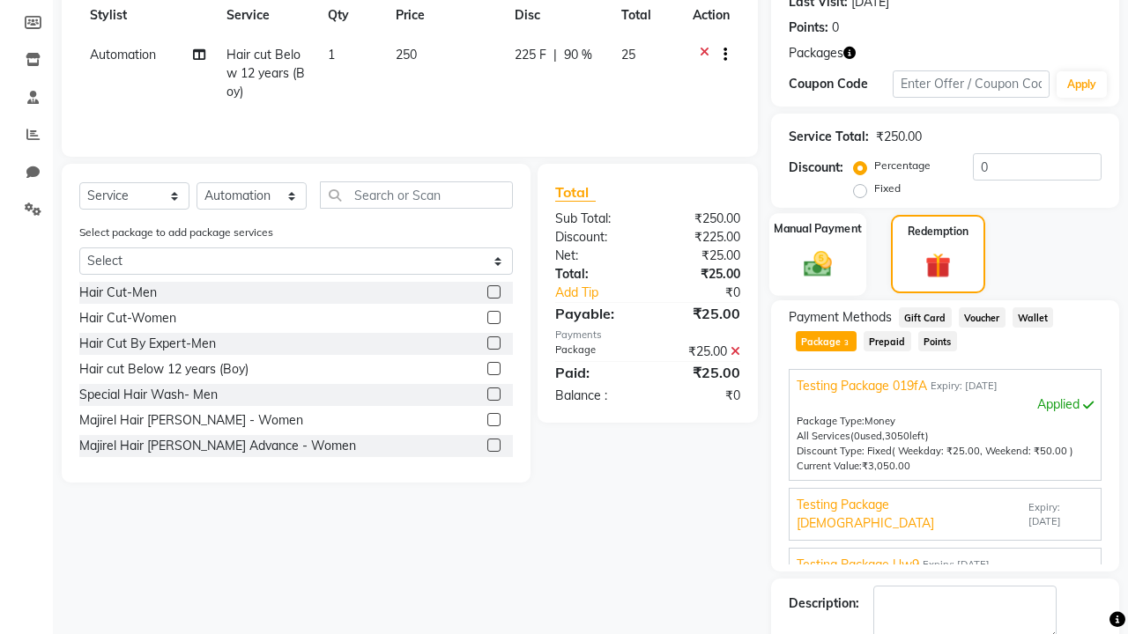
click at [818, 229] on label "Manual Payment" at bounding box center [818, 228] width 88 height 17
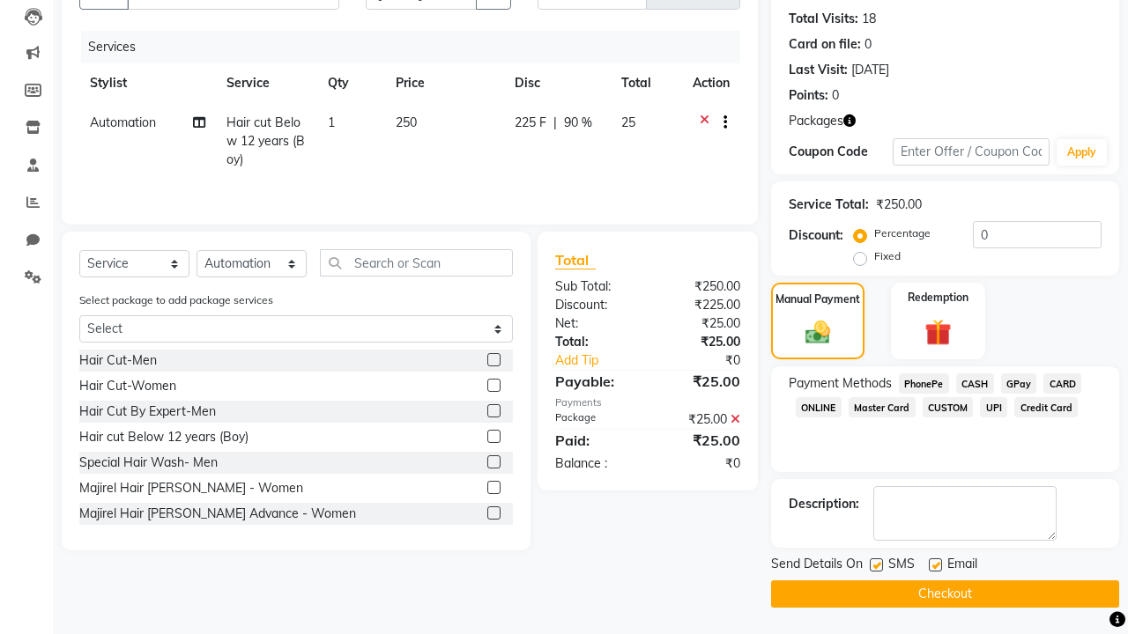
click at [974, 383] on span "CASH" at bounding box center [975, 384] width 38 height 20
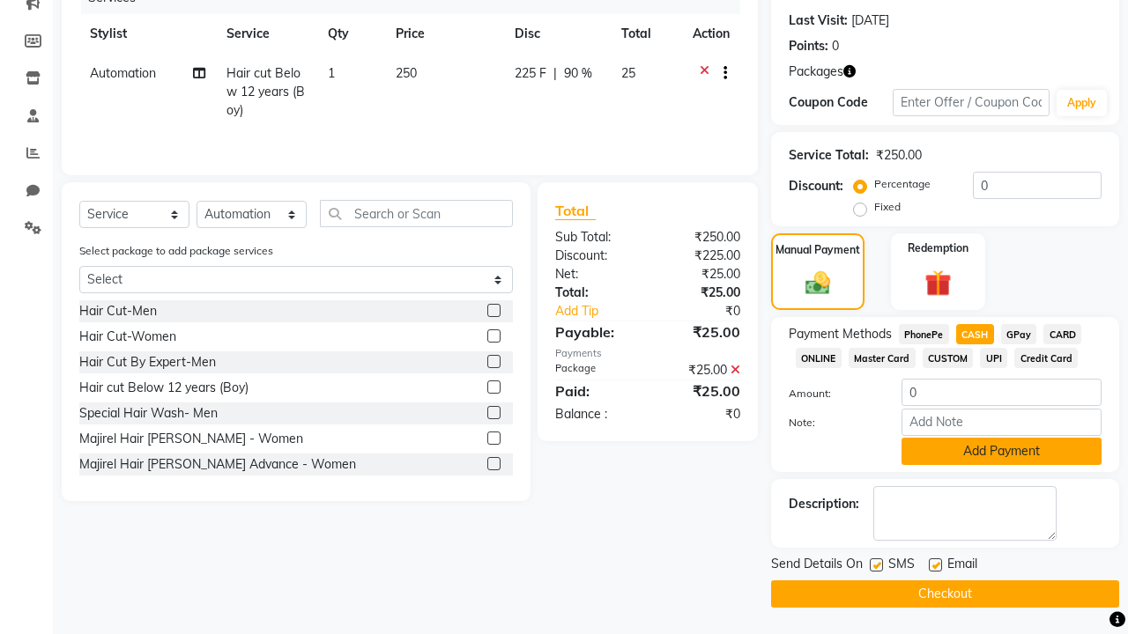
click at [1001, 451] on button "Add Payment" at bounding box center [1001, 451] width 200 height 27
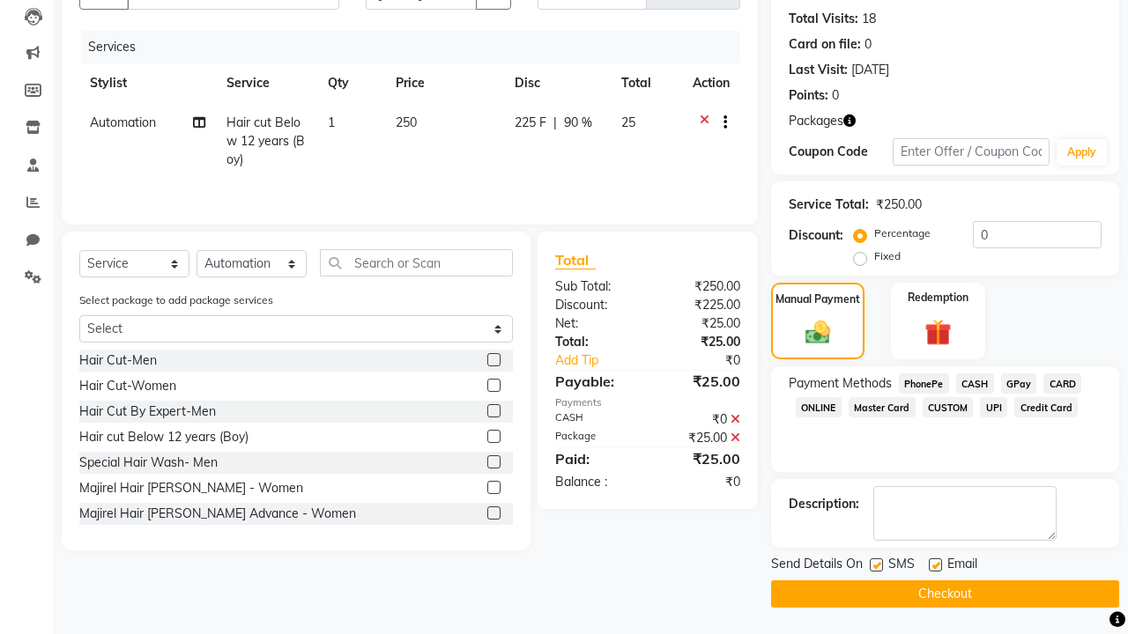
scroll to position [188, 0]
click at [876, 565] on label at bounding box center [876, 565] width 13 height 13
click at [876, 565] on input "checkbox" at bounding box center [875, 565] width 11 height 11
checkbox input "false"
click at [935, 565] on label at bounding box center [935, 565] width 13 height 13
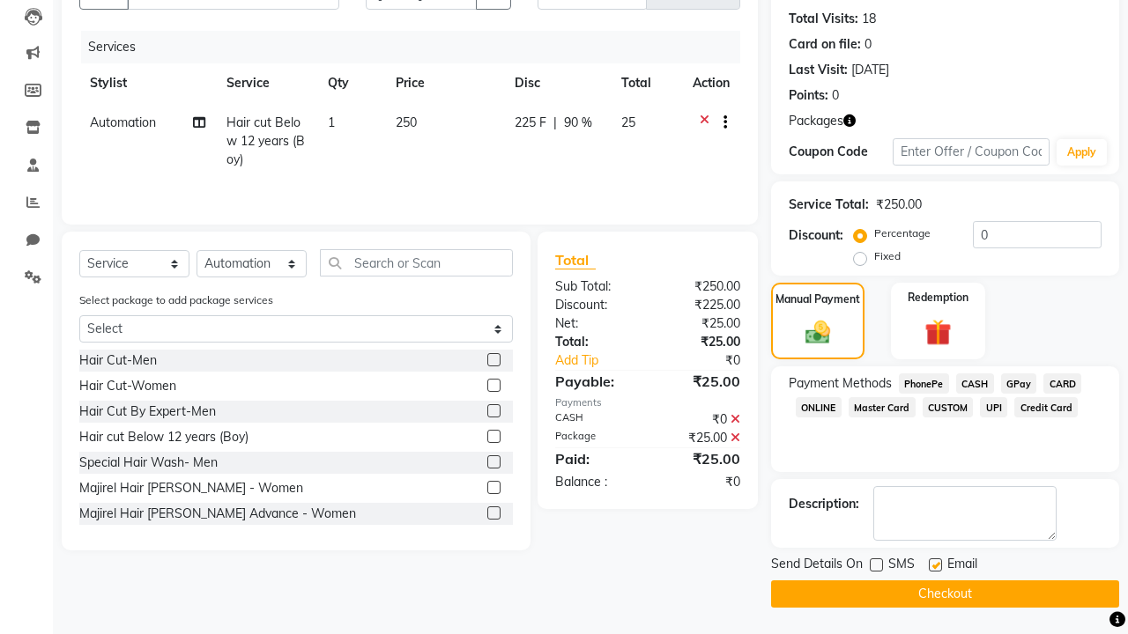
click at [935, 565] on input "checkbox" at bounding box center [934, 565] width 11 height 11
checkbox input "false"
click at [944, 594] on button "Checkout" at bounding box center [945, 594] width 348 height 27
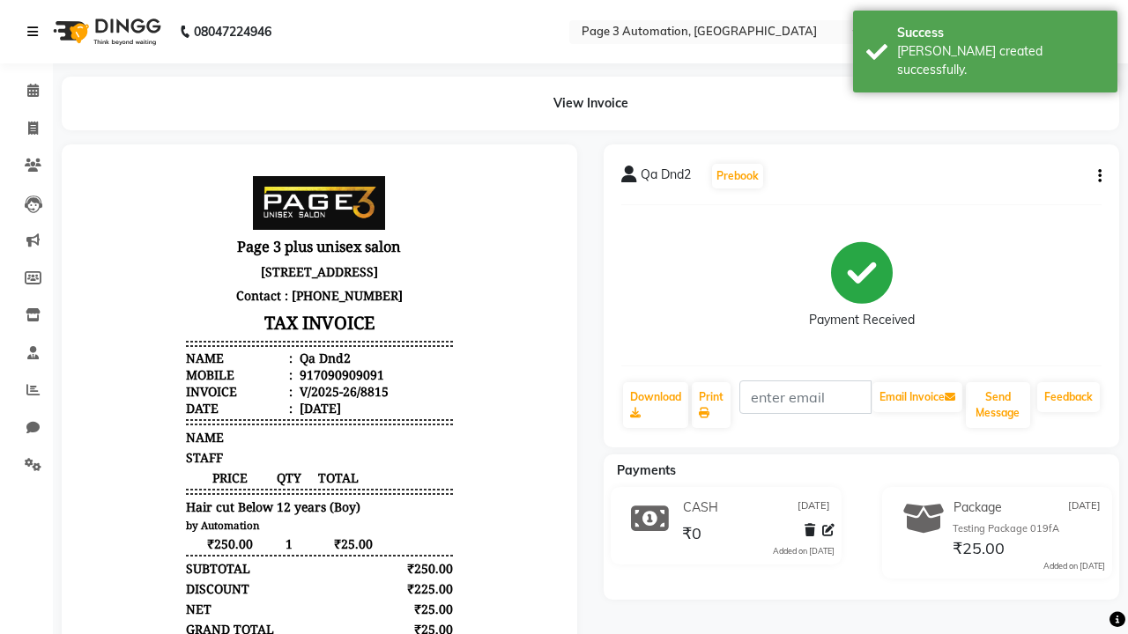
click at [985, 45] on div "[PERSON_NAME] created successfully." at bounding box center [1000, 60] width 207 height 37
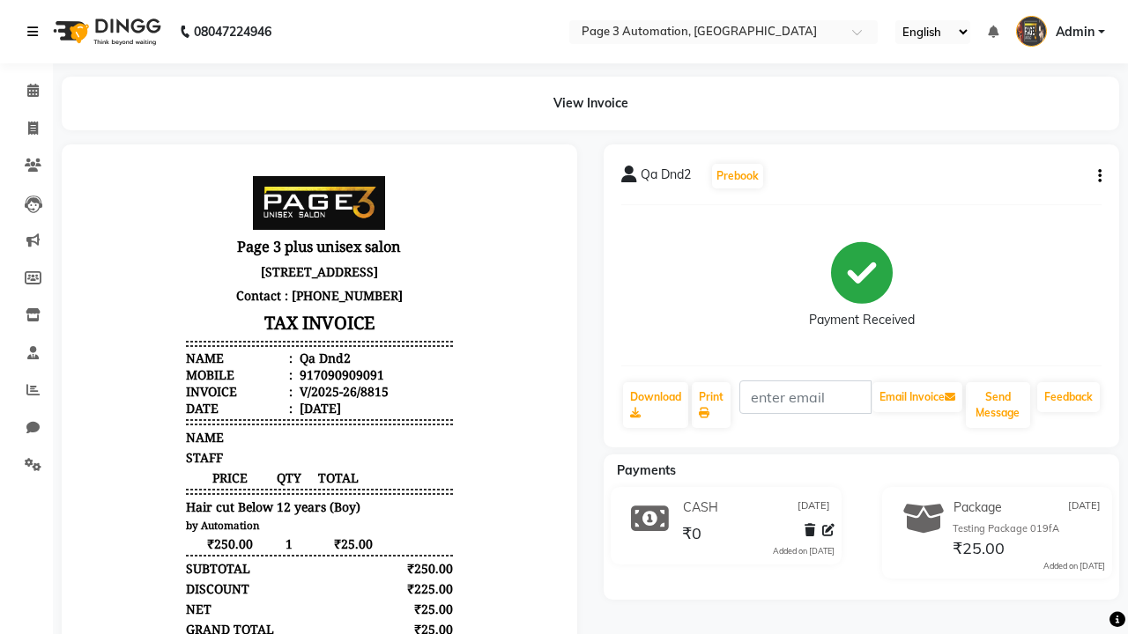
click at [36, 32] on icon at bounding box center [32, 32] width 11 height 12
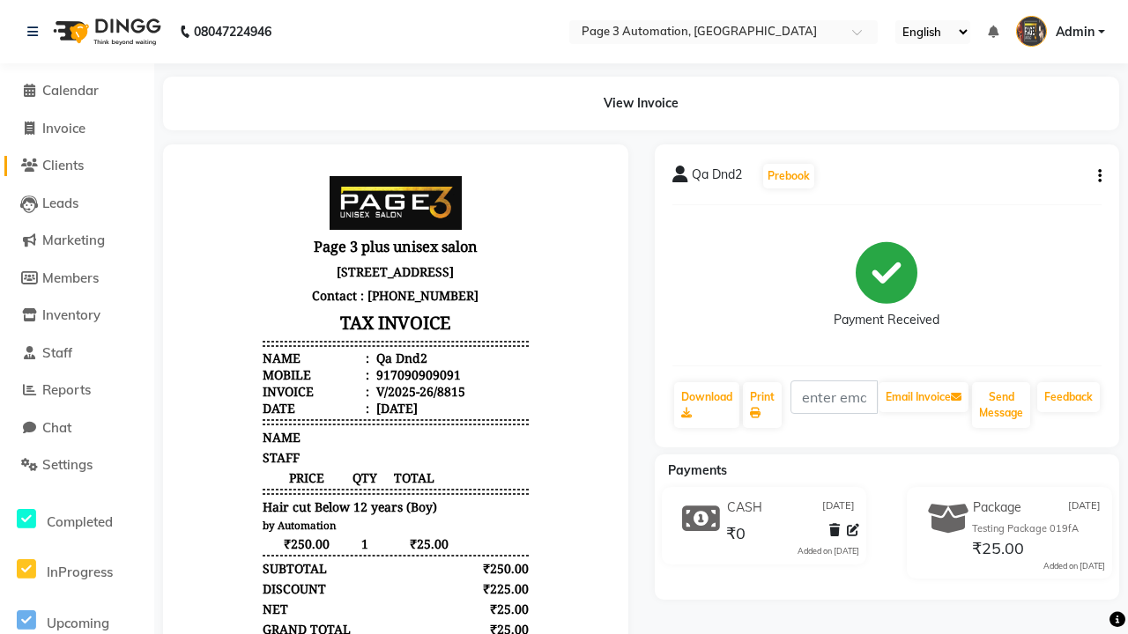
click at [77, 166] on span "Clients" at bounding box center [62, 165] width 41 height 17
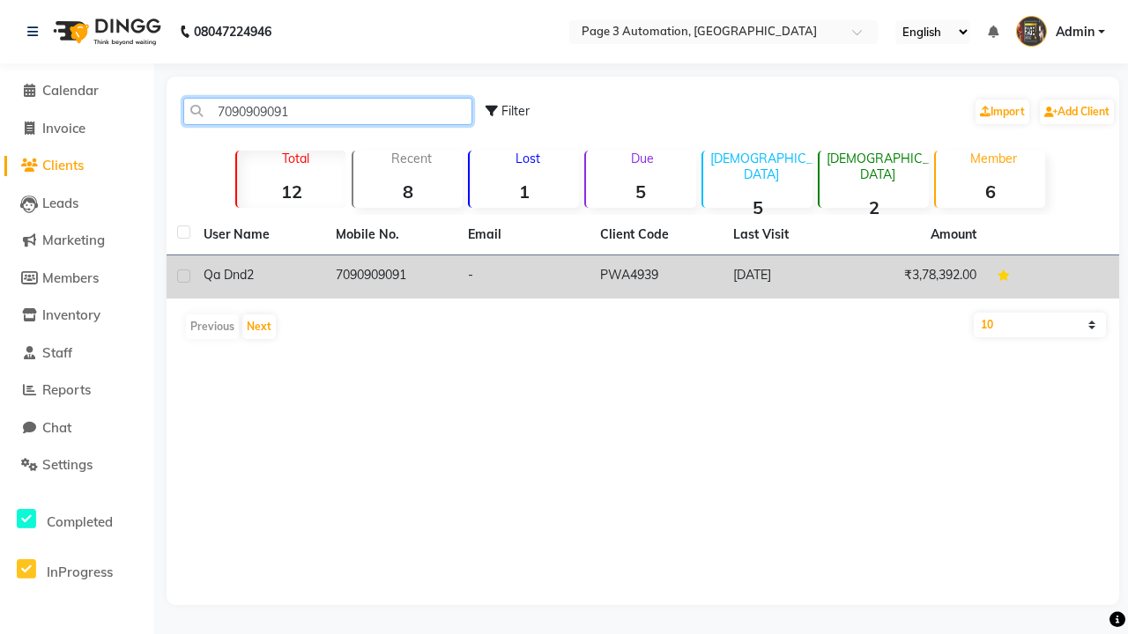
type input "7090909091"
click at [391, 277] on td "7090909091" at bounding box center [391, 276] width 132 height 43
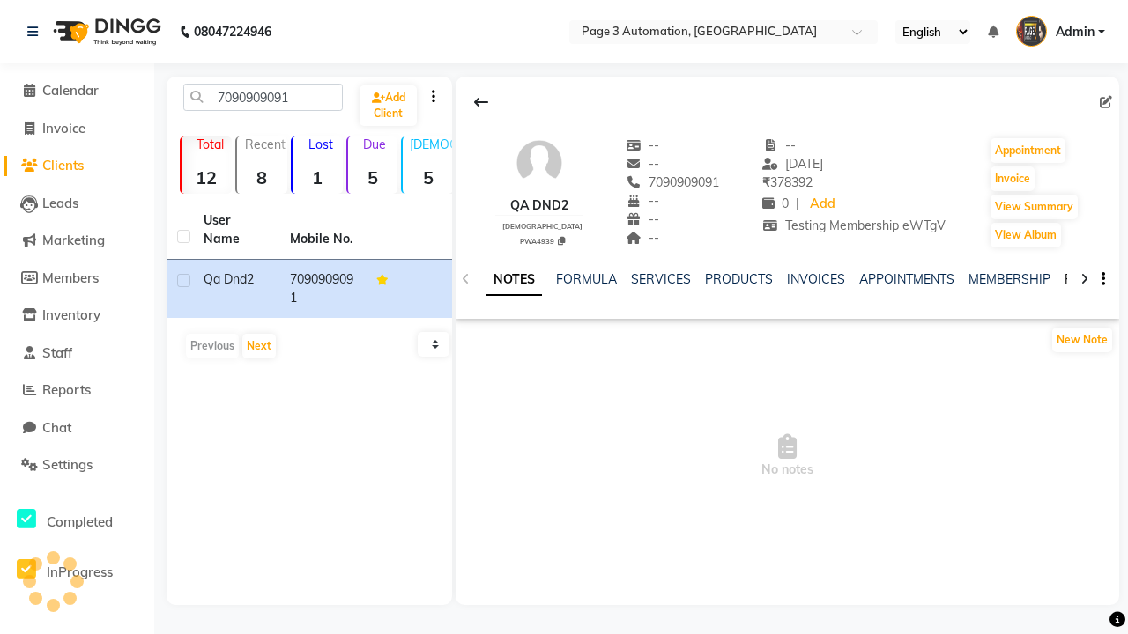
click at [1064, 279] on link "PACKAGES" at bounding box center [1096, 279] width 65 height 16
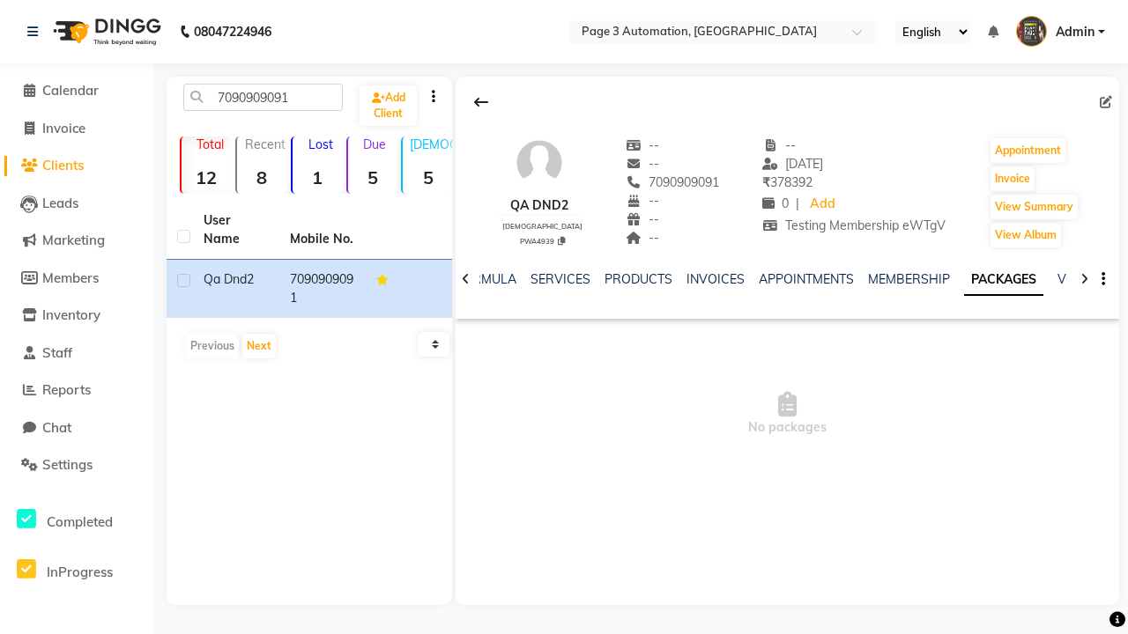
scroll to position [0, 63]
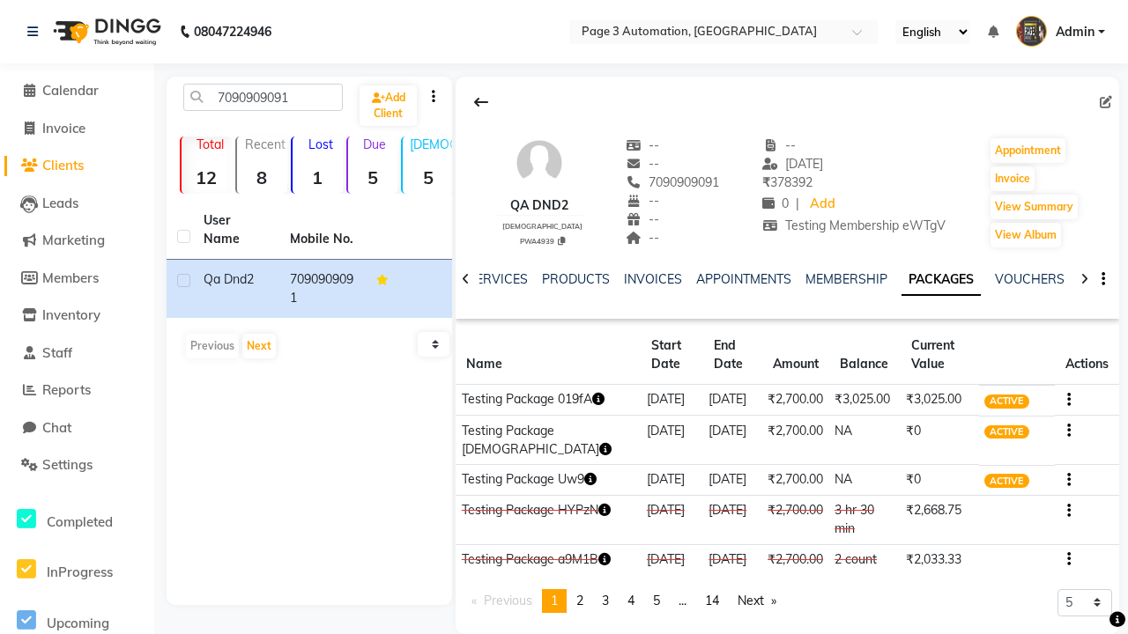
click at [1065, 399] on button "button" at bounding box center [1065, 399] width 11 height 19
click at [983, 411] on div "Edit" at bounding box center [983, 411] width 115 height 22
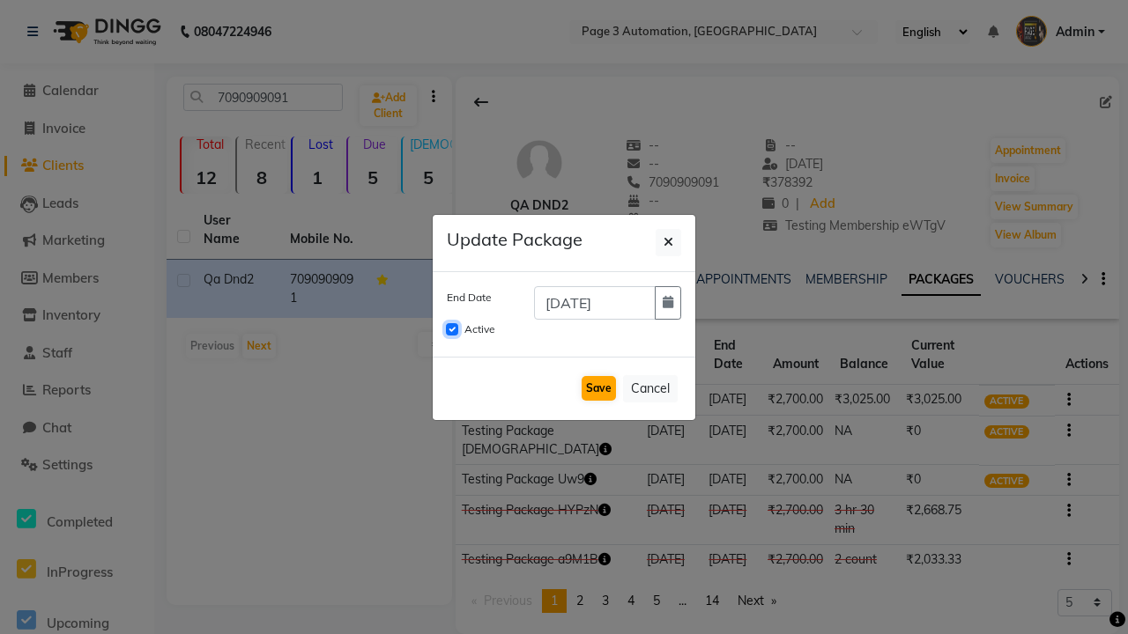
click at [452, 330] on input "Active" at bounding box center [452, 329] width 12 height 12
checkbox input "false"
click at [598, 389] on button "Save" at bounding box center [598, 388] width 34 height 25
checkbox input "false"
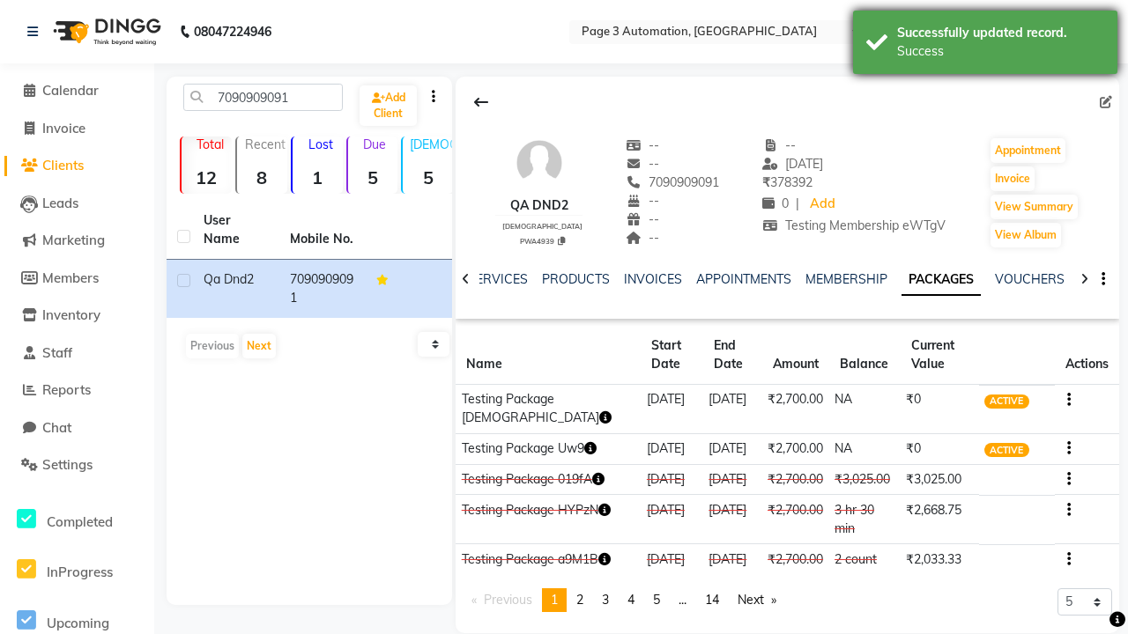
click at [985, 45] on div "Success" at bounding box center [1000, 51] width 207 height 19
click at [36, 32] on icon at bounding box center [32, 32] width 11 height 12
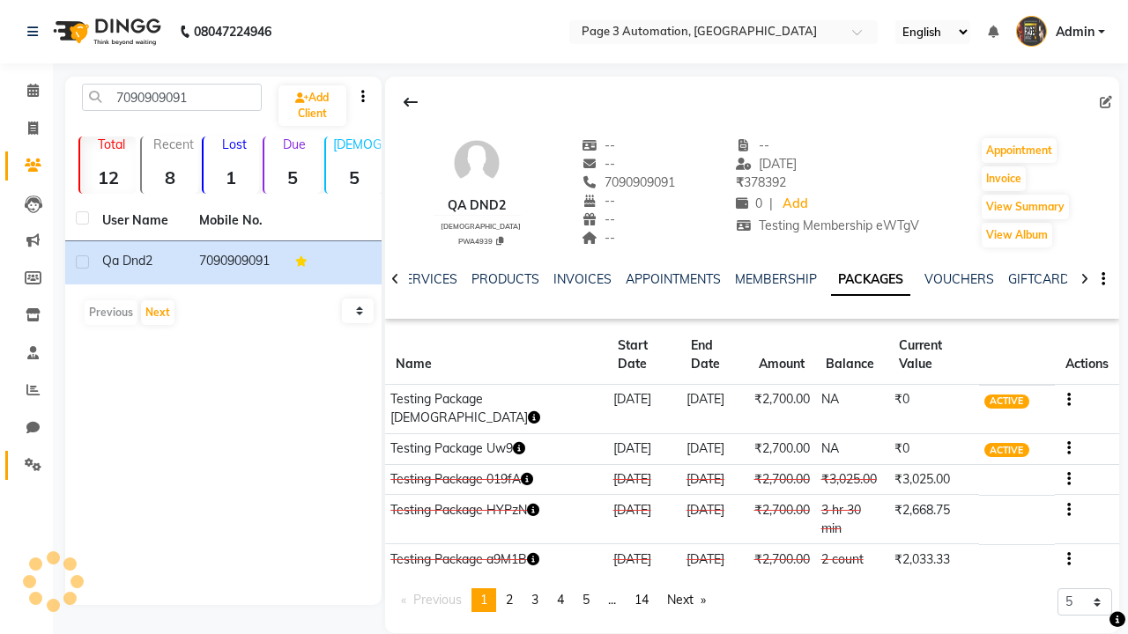
click at [26, 465] on icon at bounding box center [33, 464] width 17 height 13
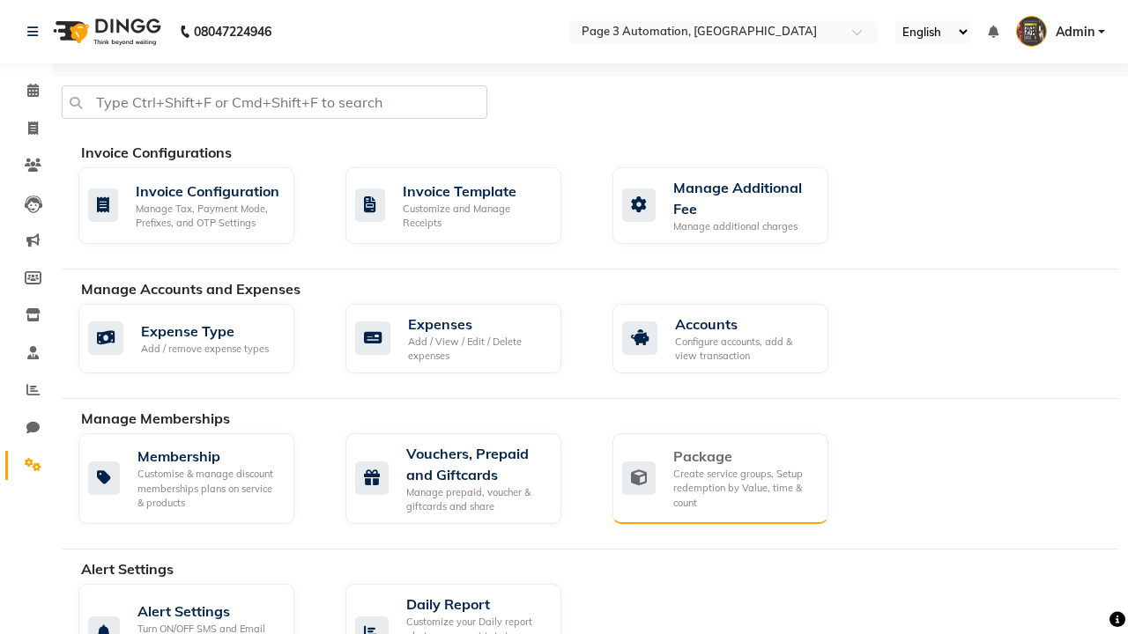
click at [743, 456] on div "Package" at bounding box center [743, 456] width 141 height 21
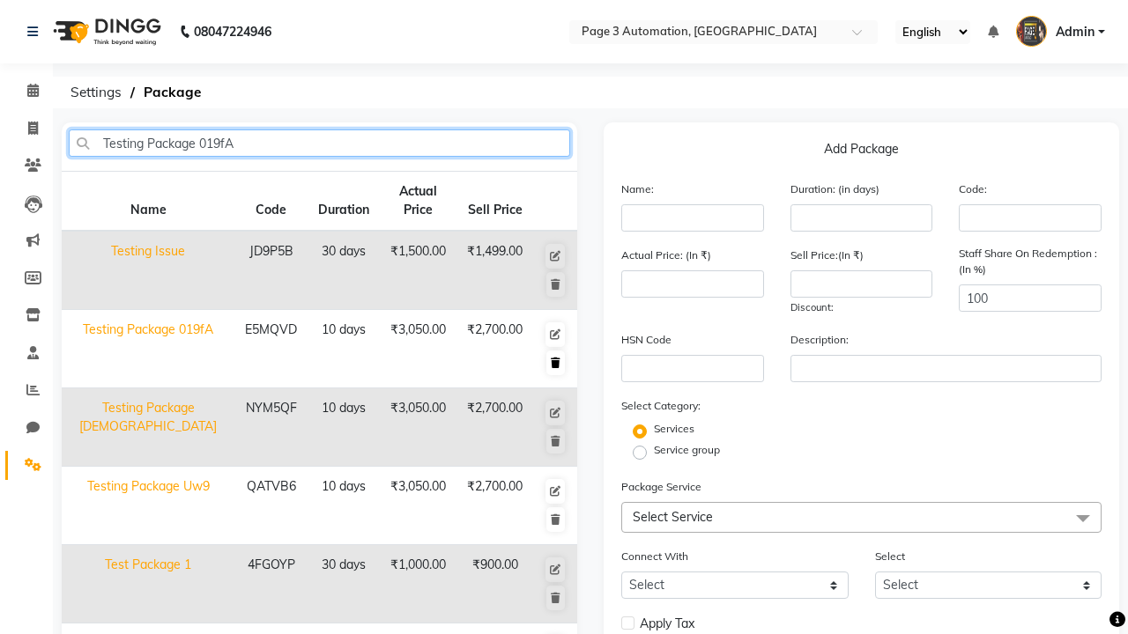
type input "Testing Package 019fA"
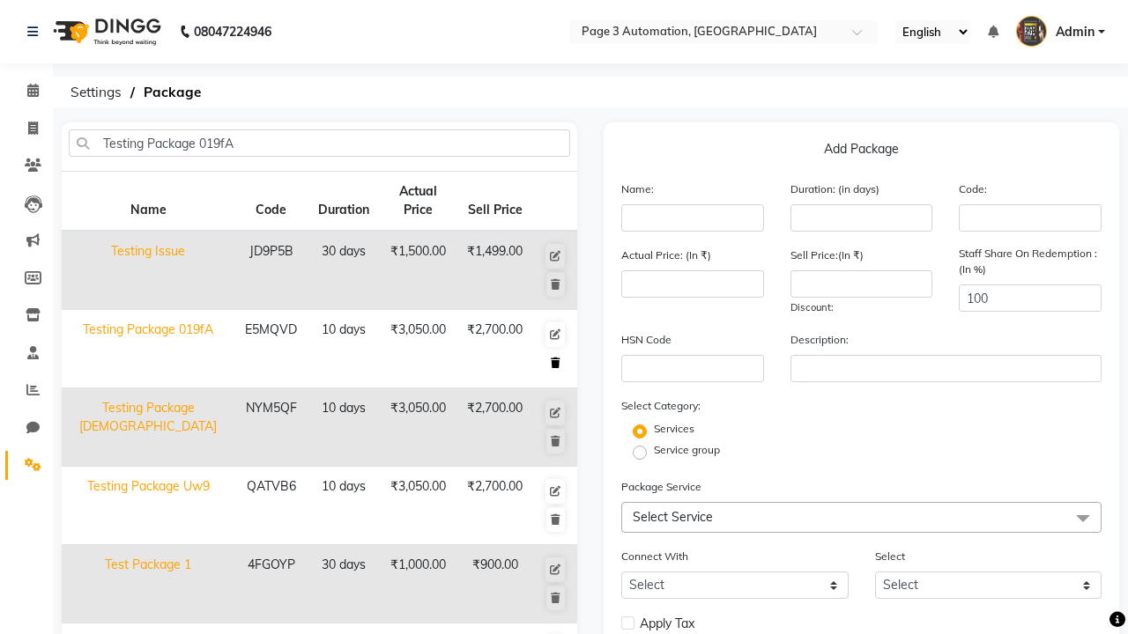
click at [555, 363] on icon at bounding box center [556, 363] width 10 height 11
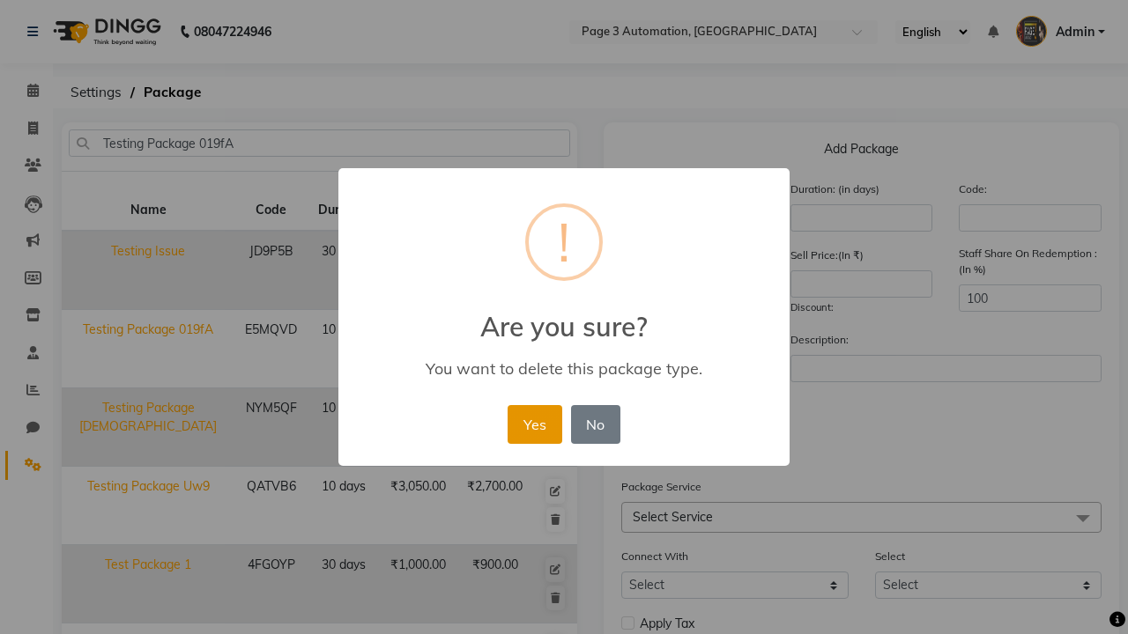
click at [534, 424] on button "Yes" at bounding box center [534, 424] width 54 height 39
select select
checkbox input "false"
